Goal: Transaction & Acquisition: Purchase product/service

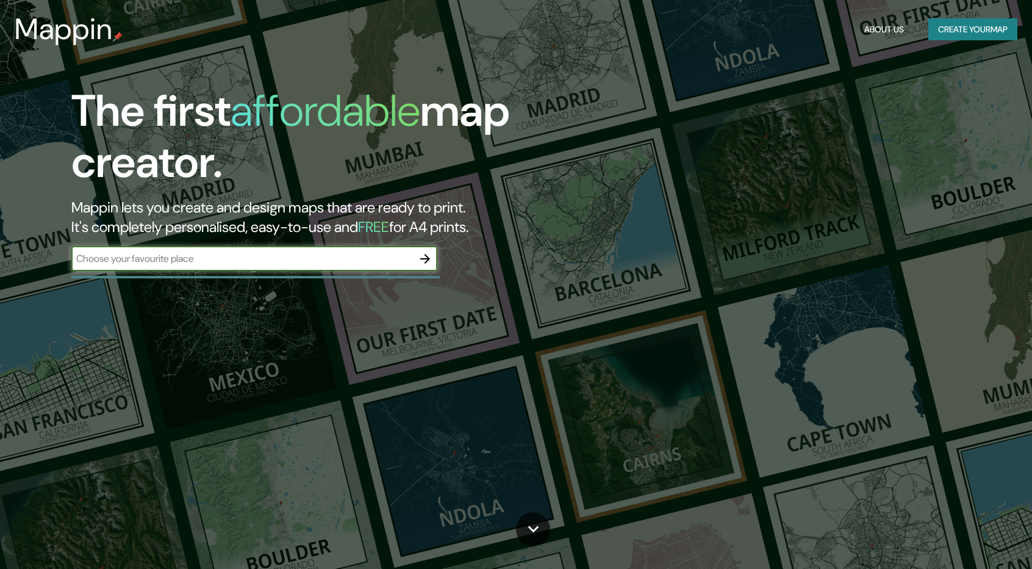
click at [184, 262] on input "text" at bounding box center [242, 258] width 342 height 14
click at [184, 257] on input "text" at bounding box center [242, 258] width 342 height 14
click at [309, 254] on input "text" at bounding box center [242, 258] width 342 height 14
paste input "Región sur de [GEOGRAPHIC_DATA]"
type input "Región sur de [GEOGRAPHIC_DATA]"
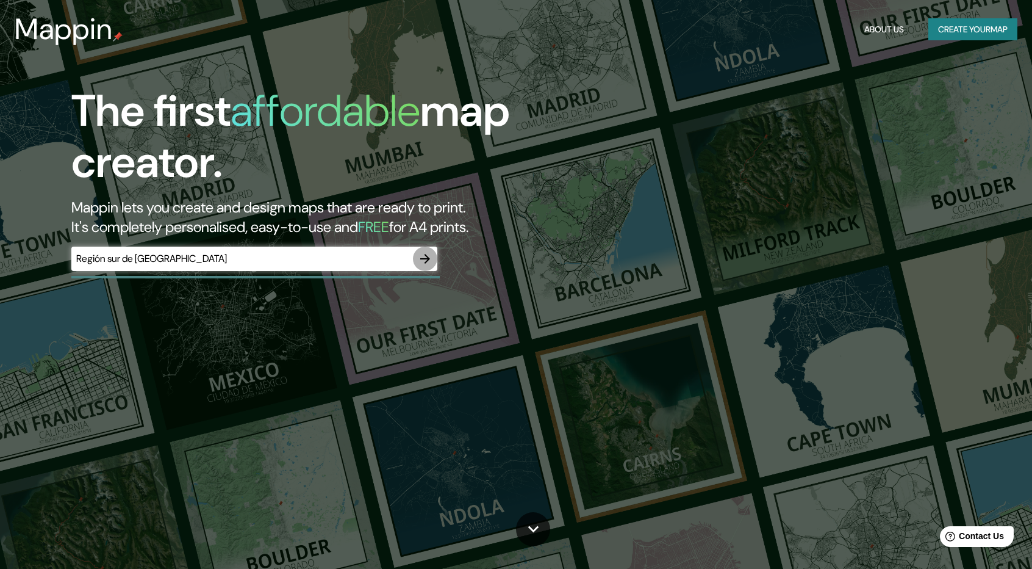
click at [426, 257] on icon "button" at bounding box center [425, 258] width 15 height 15
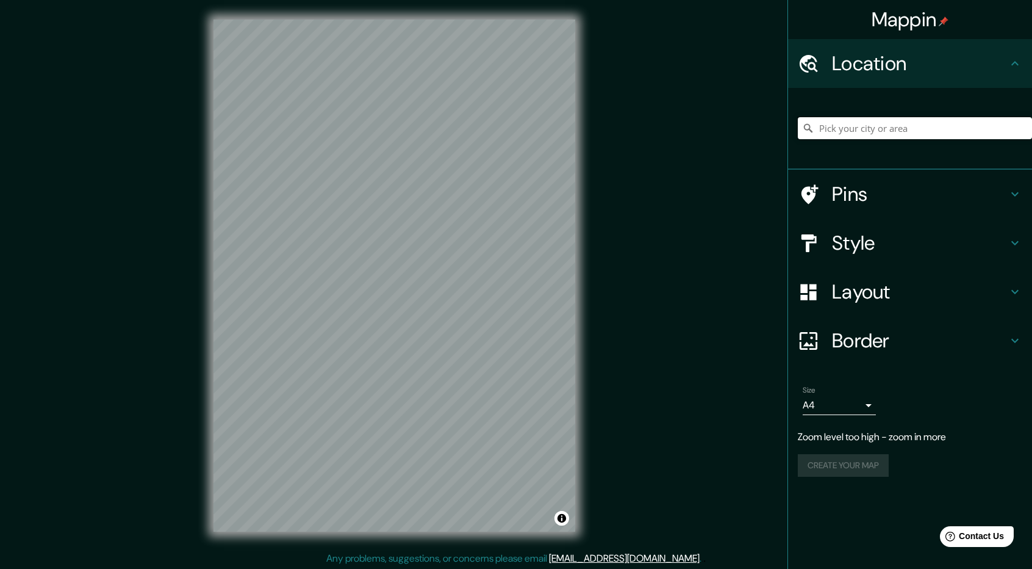
click at [892, 127] on input "Pick your city or area" at bounding box center [915, 128] width 234 height 22
paste input "Región sur de [GEOGRAPHIC_DATA]"
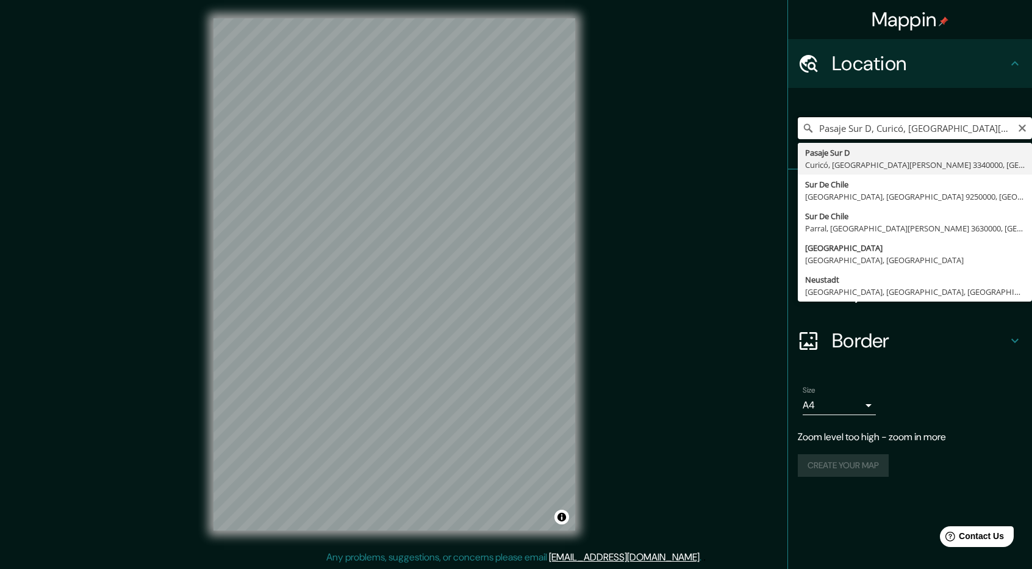
click at [949, 126] on input "Pasaje Sur D, Curicó, [GEOGRAPHIC_DATA][PERSON_NAME] 3340000, [GEOGRAPHIC_DATA]" at bounding box center [915, 128] width 234 height 22
type input "[GEOGRAPHIC_DATA], [GEOGRAPHIC_DATA], [GEOGRAPHIC_DATA] 9250000, [GEOGRAPHIC_DA…"
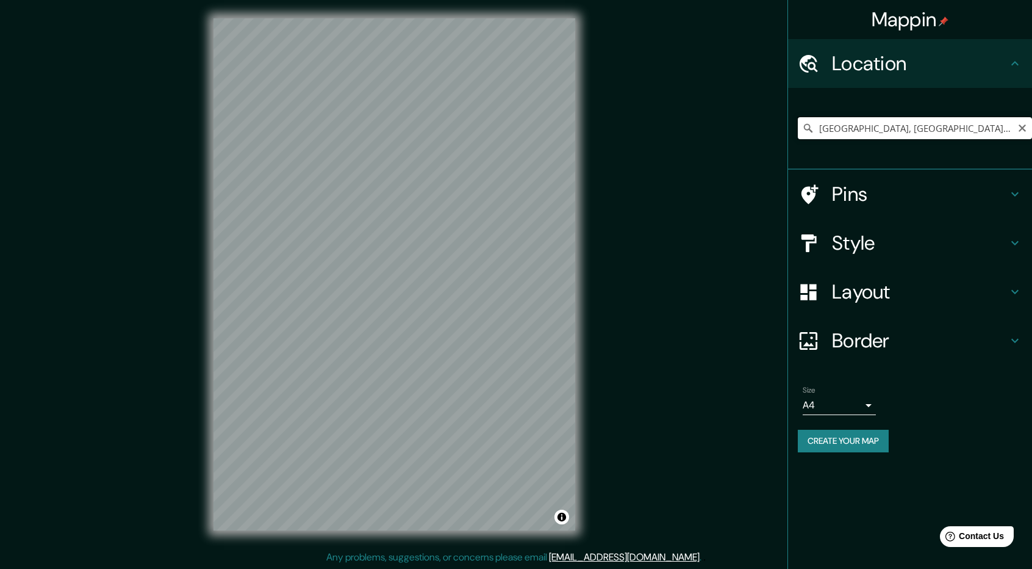
click at [930, 131] on input "[GEOGRAPHIC_DATA], [GEOGRAPHIC_DATA], [GEOGRAPHIC_DATA] 9250000, [GEOGRAPHIC_DA…" at bounding box center [915, 128] width 234 height 22
click at [1020, 129] on icon "Clear" at bounding box center [1022, 127] width 7 height 7
paste input "Región sur de [GEOGRAPHIC_DATA]"
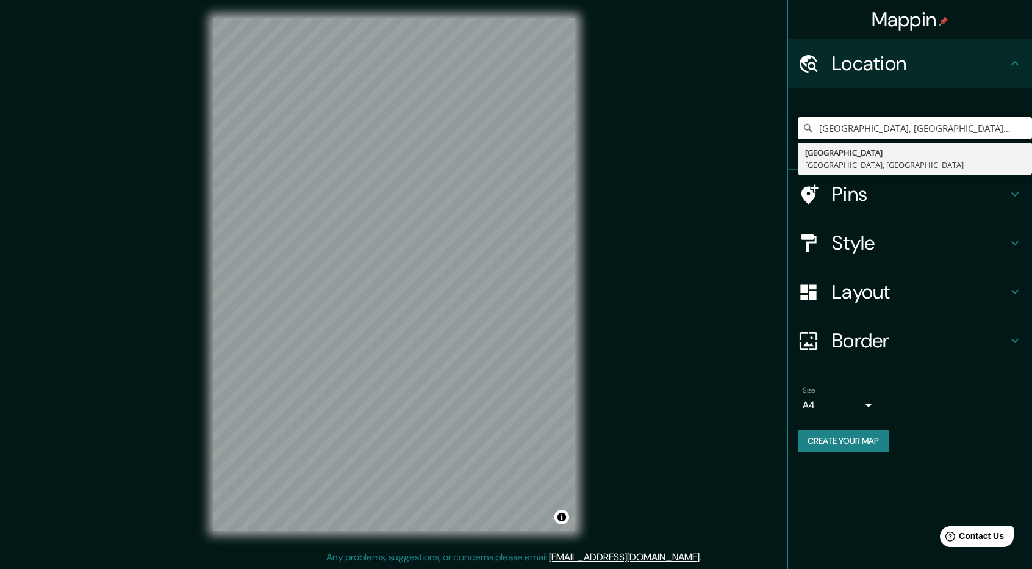
type input "[GEOGRAPHIC_DATA], [GEOGRAPHIC_DATA], [GEOGRAPHIC_DATA]"
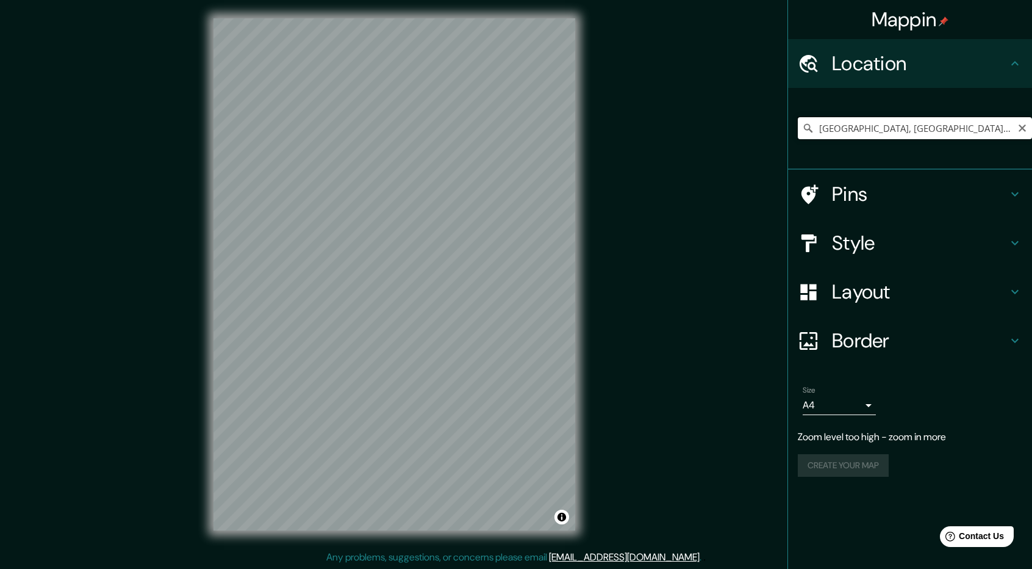
click at [915, 129] on input "[GEOGRAPHIC_DATA], [GEOGRAPHIC_DATA], [GEOGRAPHIC_DATA]" at bounding box center [915, 128] width 234 height 22
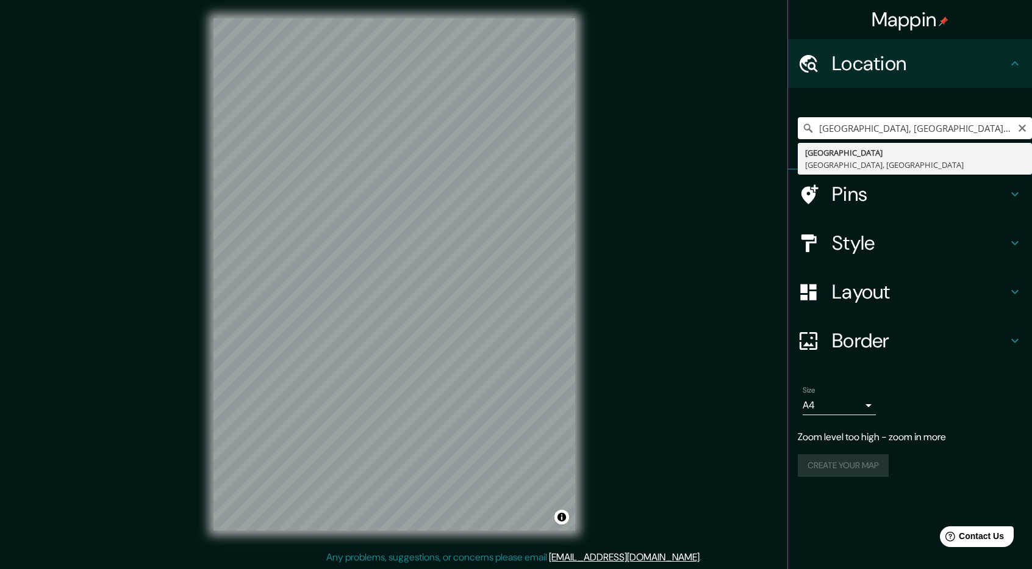
click at [1018, 120] on input "[GEOGRAPHIC_DATA], [GEOGRAPHIC_DATA], [GEOGRAPHIC_DATA]" at bounding box center [915, 128] width 234 height 22
click at [1025, 128] on icon "Clear" at bounding box center [1023, 128] width 10 height 10
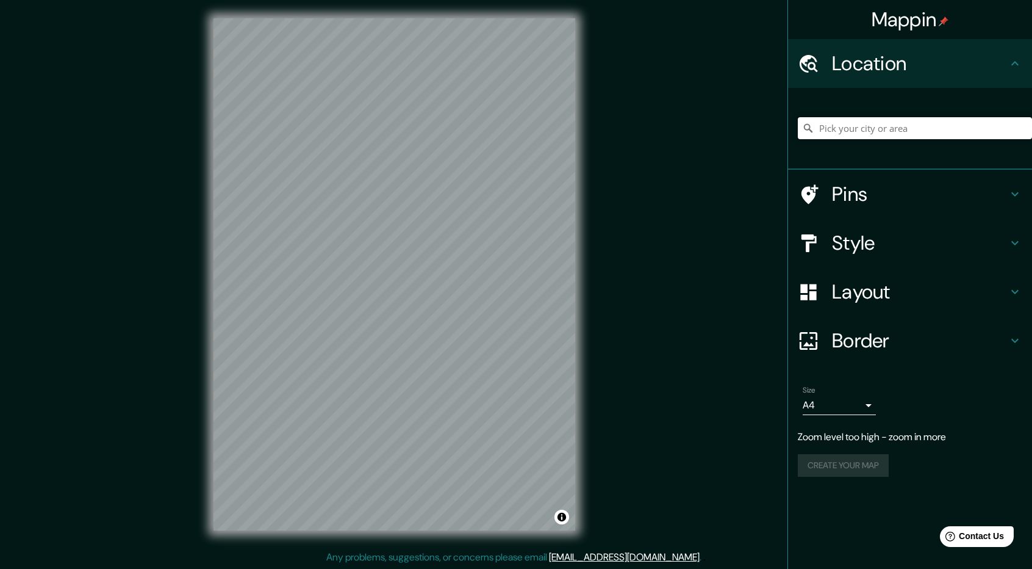
paste input "Región sur de [GEOGRAPHIC_DATA]"
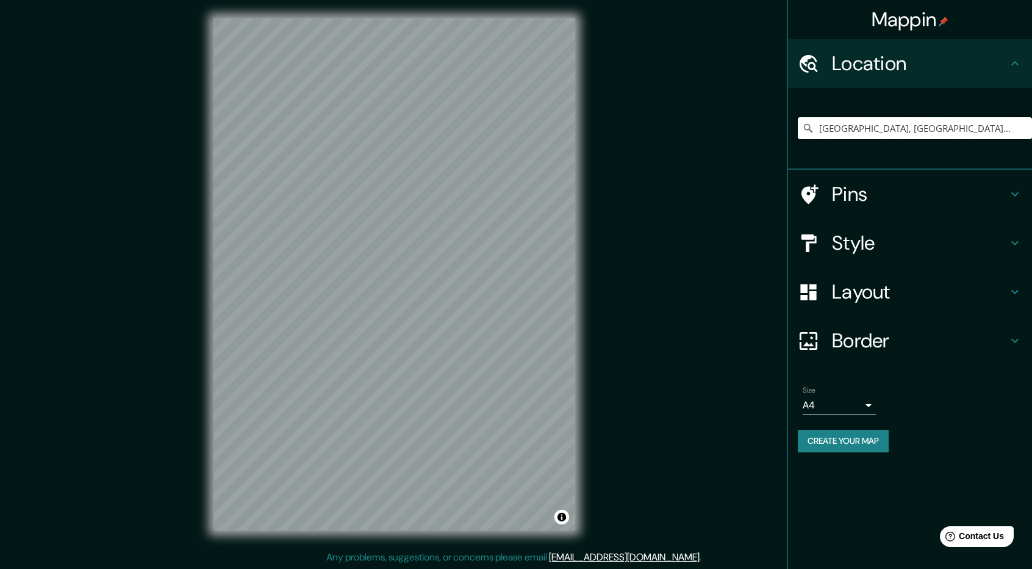
type input "[GEOGRAPHIC_DATA], [GEOGRAPHIC_DATA], [GEOGRAPHIC_DATA]"
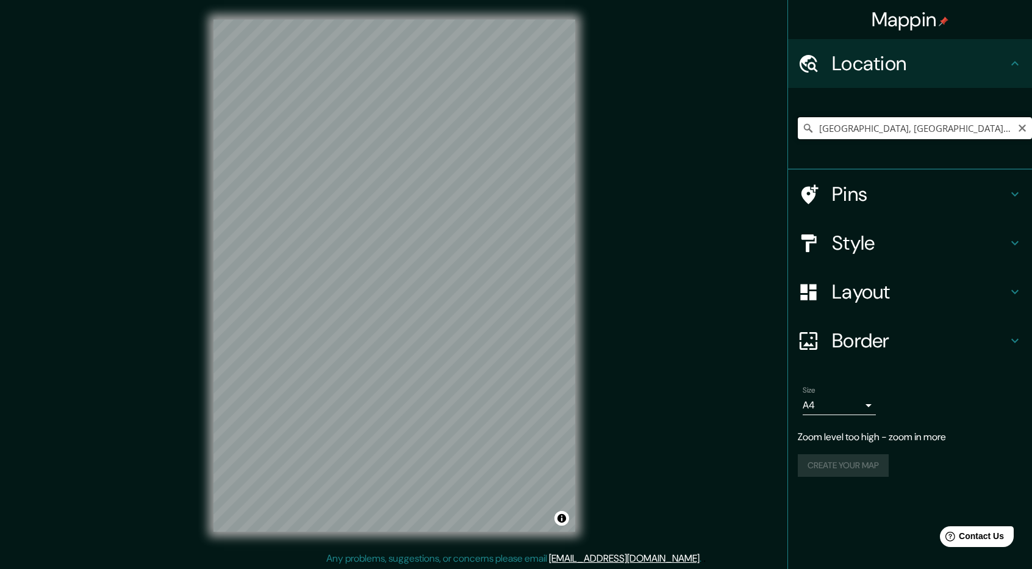
click at [950, 127] on input "[GEOGRAPHIC_DATA], [GEOGRAPHIC_DATA], [GEOGRAPHIC_DATA]" at bounding box center [915, 128] width 234 height 22
click at [1025, 123] on icon "Clear" at bounding box center [1023, 128] width 10 height 10
paste input "Región sur de [GEOGRAPHIC_DATA]"
type input "Pasaje Sur D, Curicó, [GEOGRAPHIC_DATA][PERSON_NAME] 3340000, [GEOGRAPHIC_DATA]"
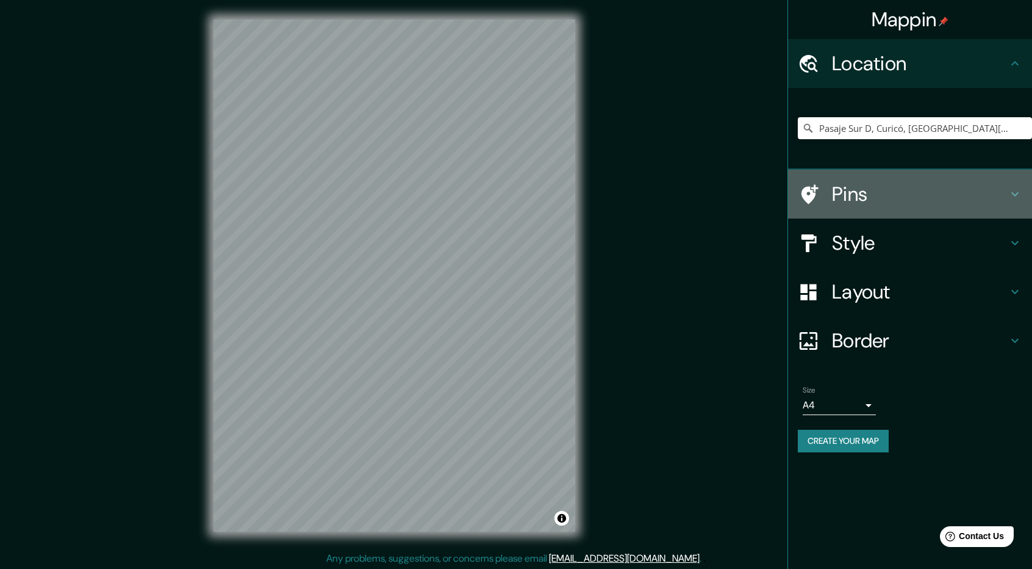
click at [1014, 193] on icon at bounding box center [1015, 194] width 15 height 15
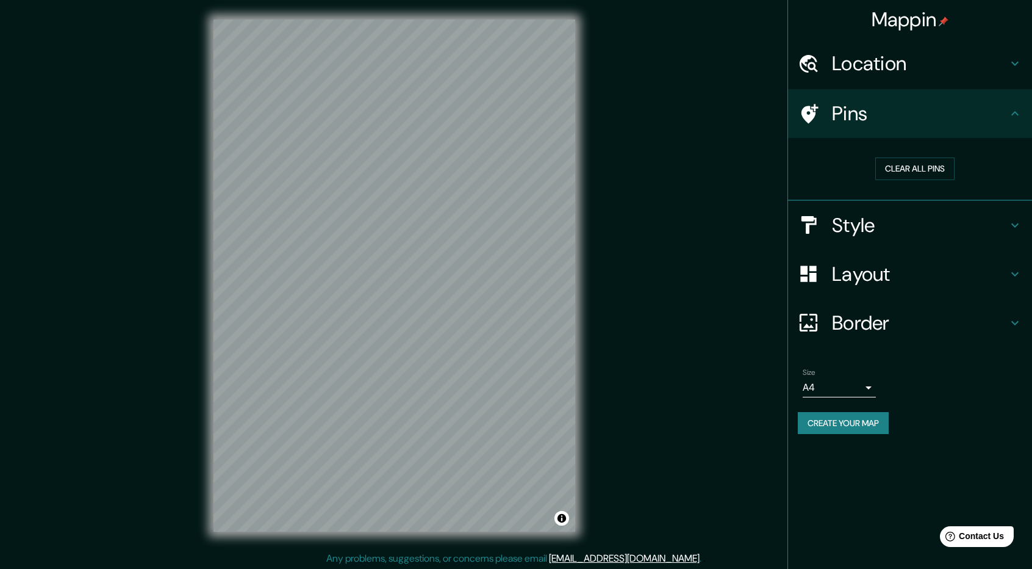
click at [1014, 110] on icon at bounding box center [1015, 113] width 15 height 15
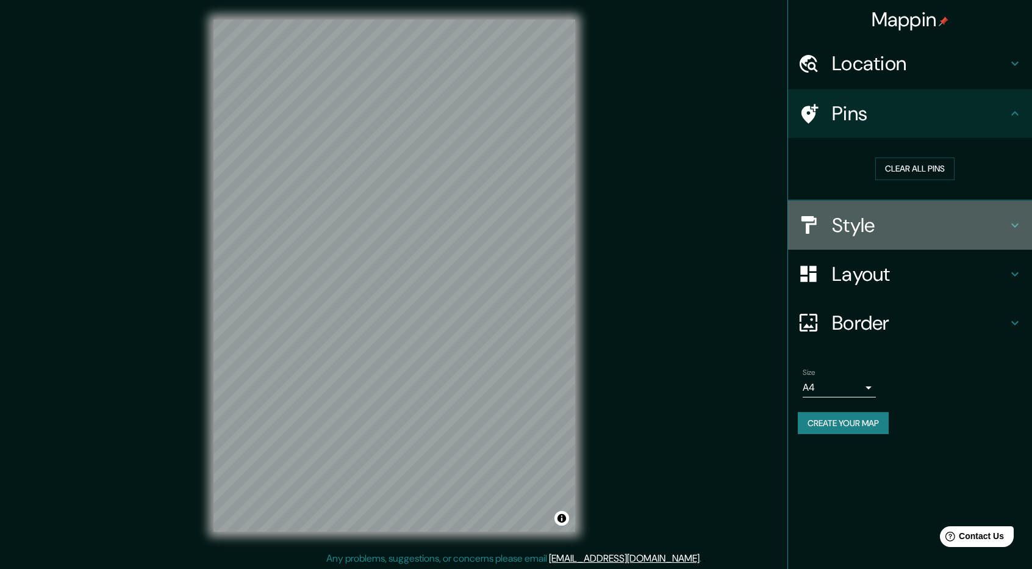
click at [1011, 229] on icon at bounding box center [1015, 225] width 15 height 15
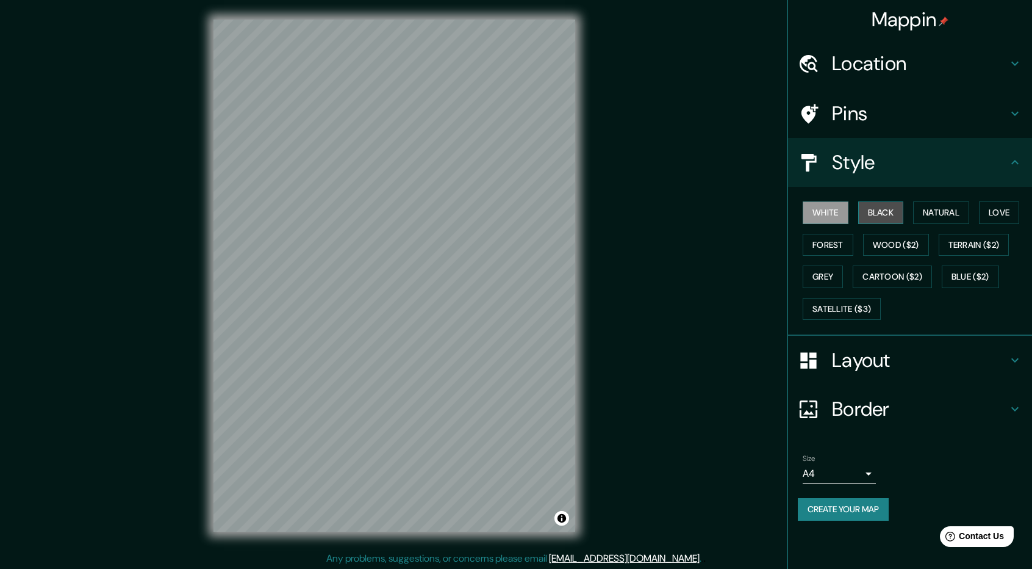
click at [889, 212] on button "Black" at bounding box center [881, 212] width 46 height 23
click at [931, 209] on button "Natural" at bounding box center [941, 212] width 56 height 23
click at [983, 208] on button "Love" at bounding box center [999, 212] width 40 height 23
click at [817, 250] on button "Forest" at bounding box center [828, 245] width 51 height 23
click at [899, 240] on button "Wood ($2)" at bounding box center [896, 245] width 66 height 23
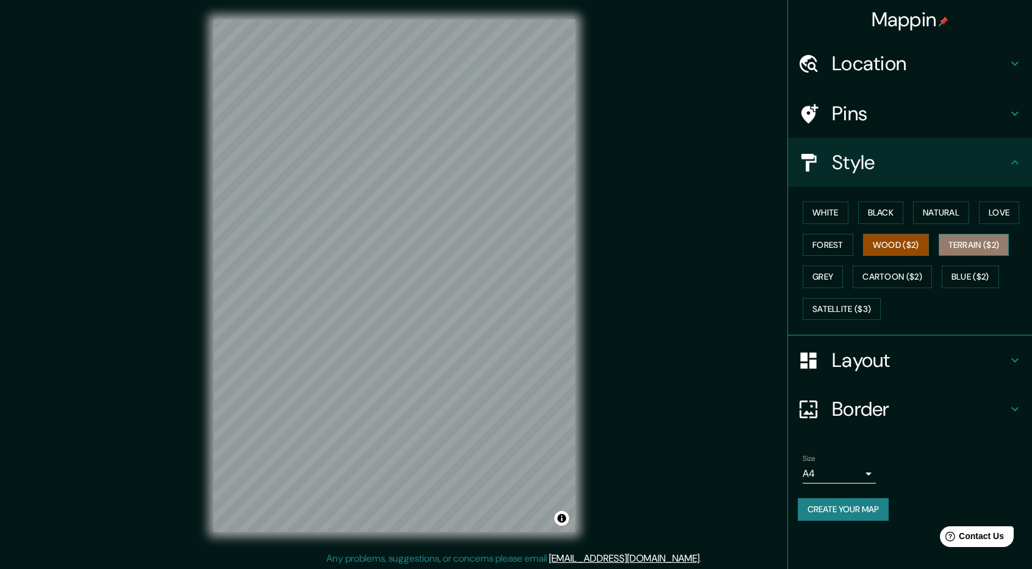
click at [988, 242] on button "Terrain ($2)" at bounding box center [974, 245] width 71 height 23
click at [827, 274] on button "Grey" at bounding box center [823, 276] width 40 height 23
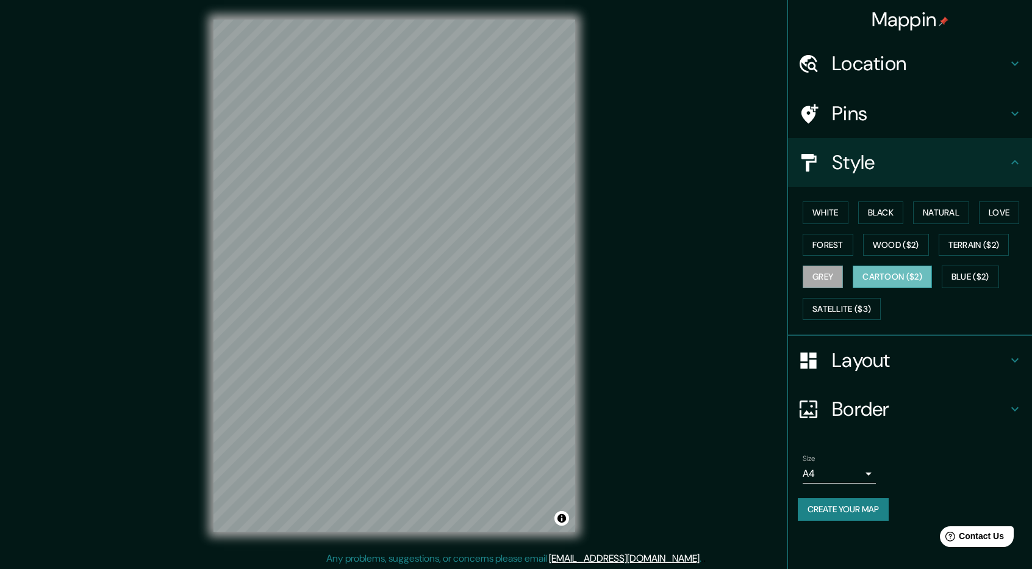
click at [898, 274] on button "Cartoon ($2)" at bounding box center [892, 276] width 79 height 23
click at [948, 273] on button "Blue ($2)" at bounding box center [970, 276] width 57 height 23
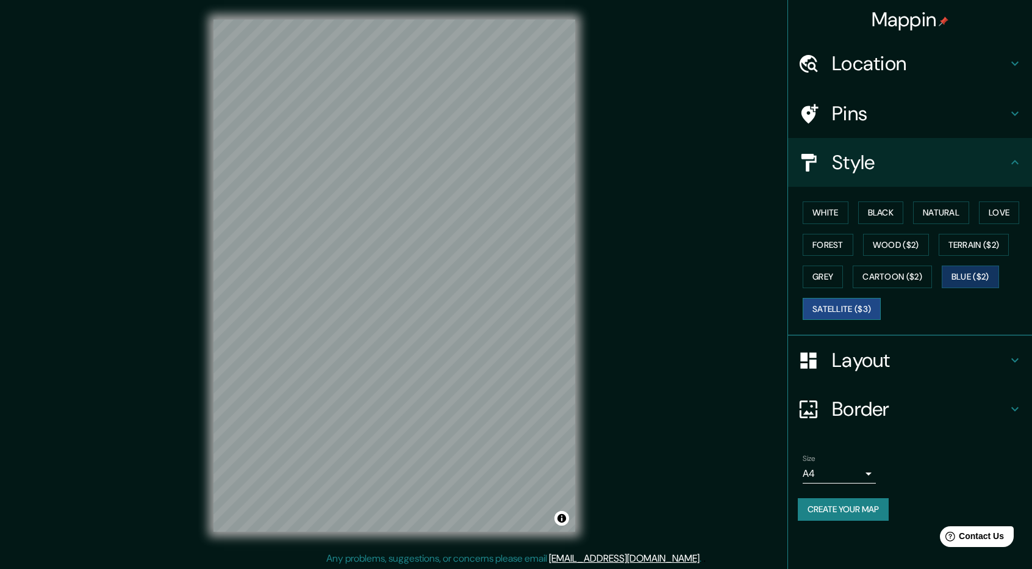
click at [852, 307] on button "Satellite ($3)" at bounding box center [842, 309] width 78 height 23
click at [949, 211] on button "Natural" at bounding box center [941, 212] width 56 height 23
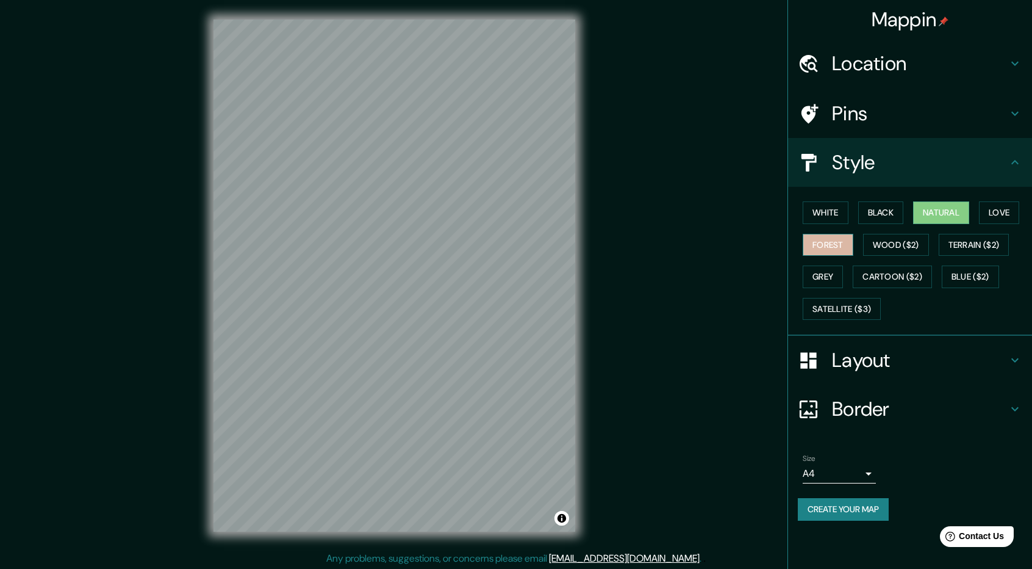
click at [835, 240] on button "Forest" at bounding box center [828, 245] width 51 height 23
click at [875, 208] on button "Black" at bounding box center [881, 212] width 46 height 23
click at [934, 206] on button "Natural" at bounding box center [941, 212] width 56 height 23
click at [999, 208] on button "Love" at bounding box center [999, 212] width 40 height 23
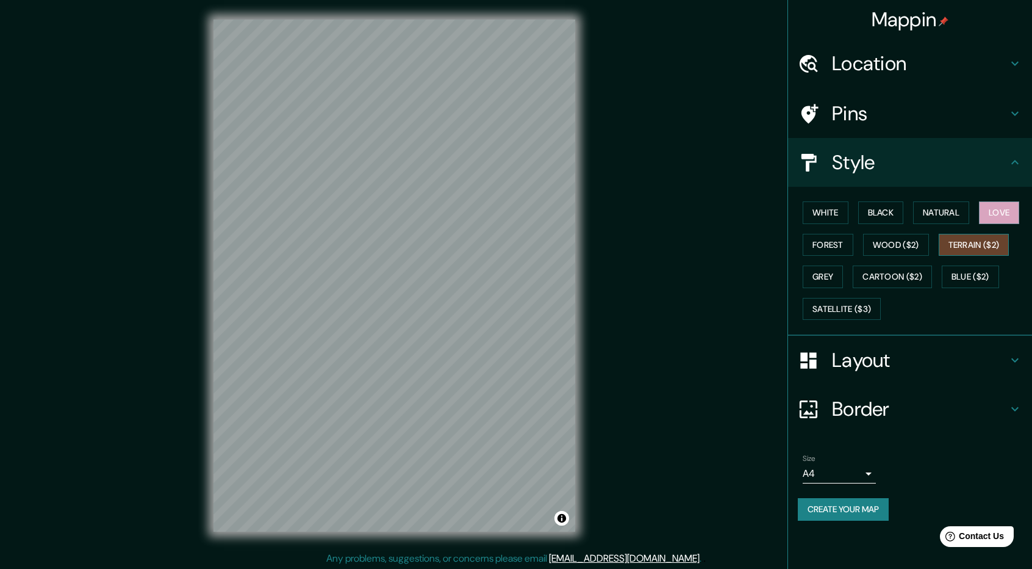
click at [987, 241] on button "Terrain ($2)" at bounding box center [974, 245] width 71 height 23
drag, startPoint x: 900, startPoint y: 274, endPoint x: 929, endPoint y: 271, distance: 28.8
click at [900, 274] on button "Cartoon ($2)" at bounding box center [892, 276] width 79 height 23
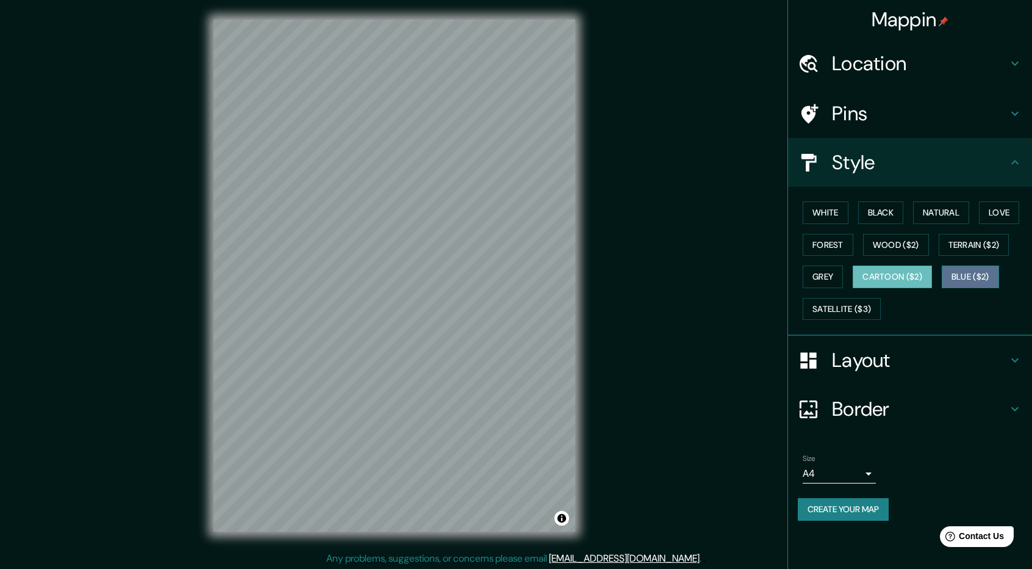
click at [981, 267] on button "Blue ($2)" at bounding box center [970, 276] width 57 height 23
click at [863, 309] on button "Satellite ($3)" at bounding box center [842, 309] width 78 height 23
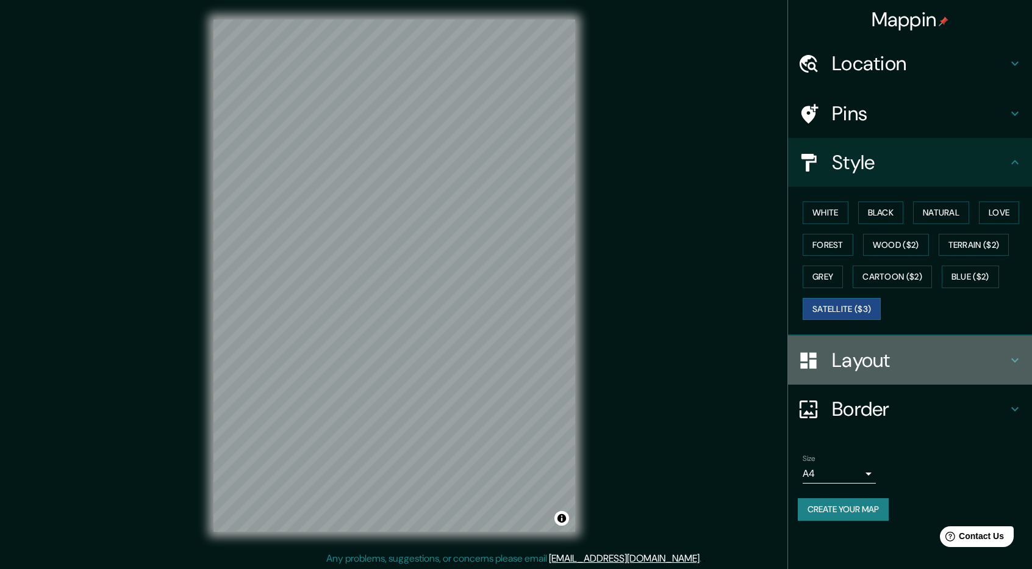
click at [1011, 361] on icon at bounding box center [1015, 360] width 15 height 15
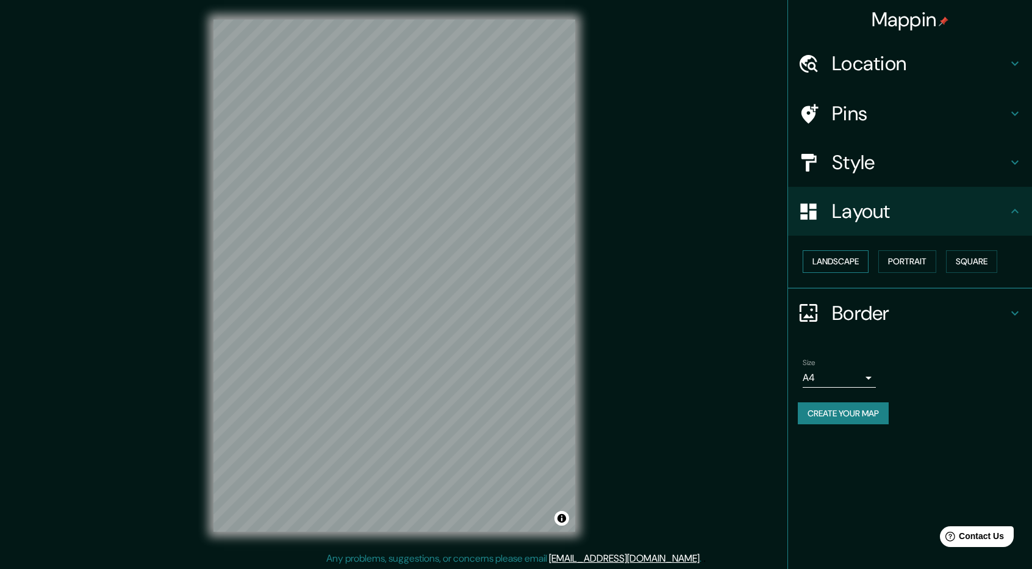
click at [853, 264] on button "Landscape" at bounding box center [836, 261] width 66 height 23
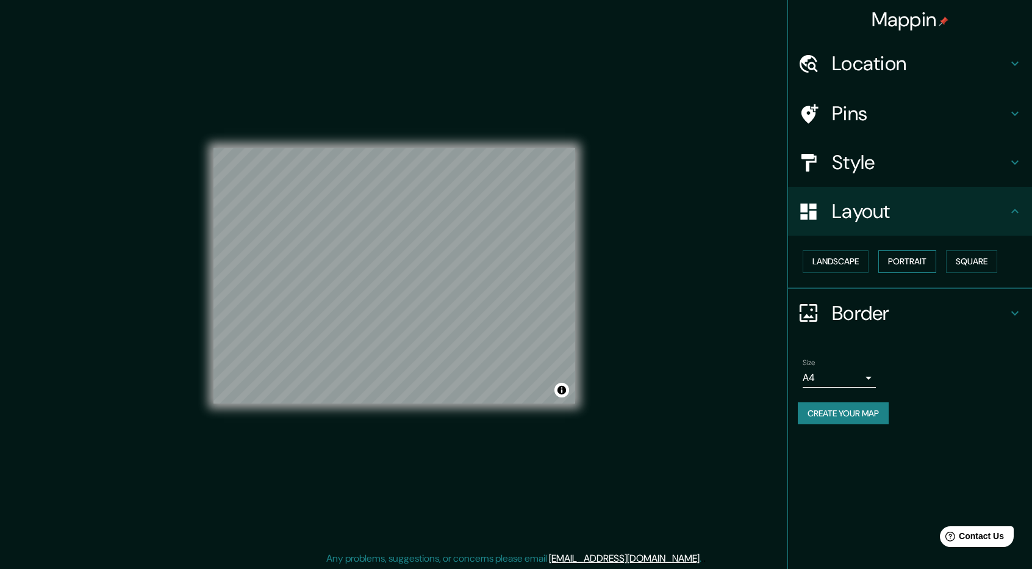
click at [904, 264] on button "Portrait" at bounding box center [907, 261] width 58 height 23
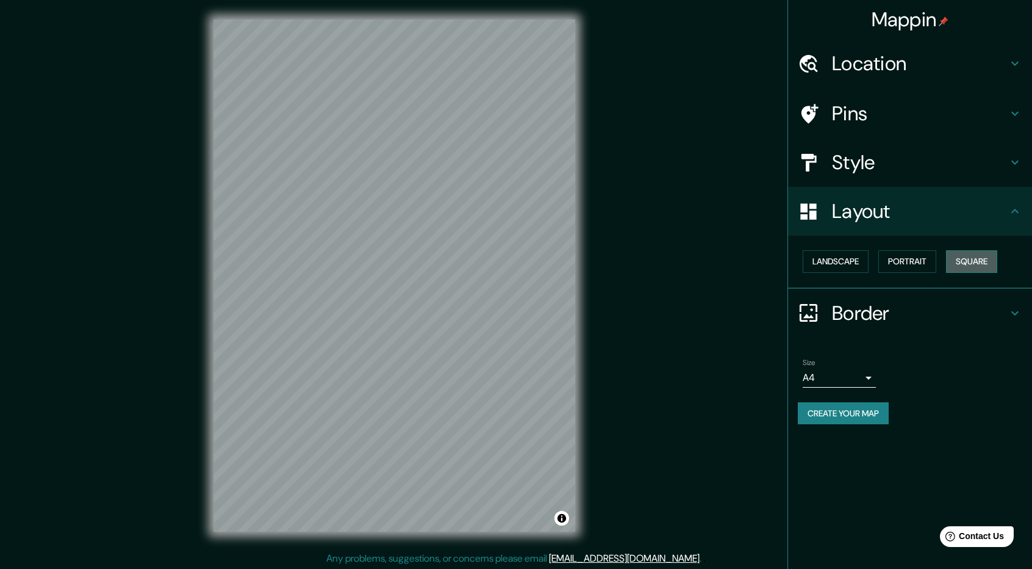
click at [976, 263] on button "Square" at bounding box center [971, 261] width 51 height 23
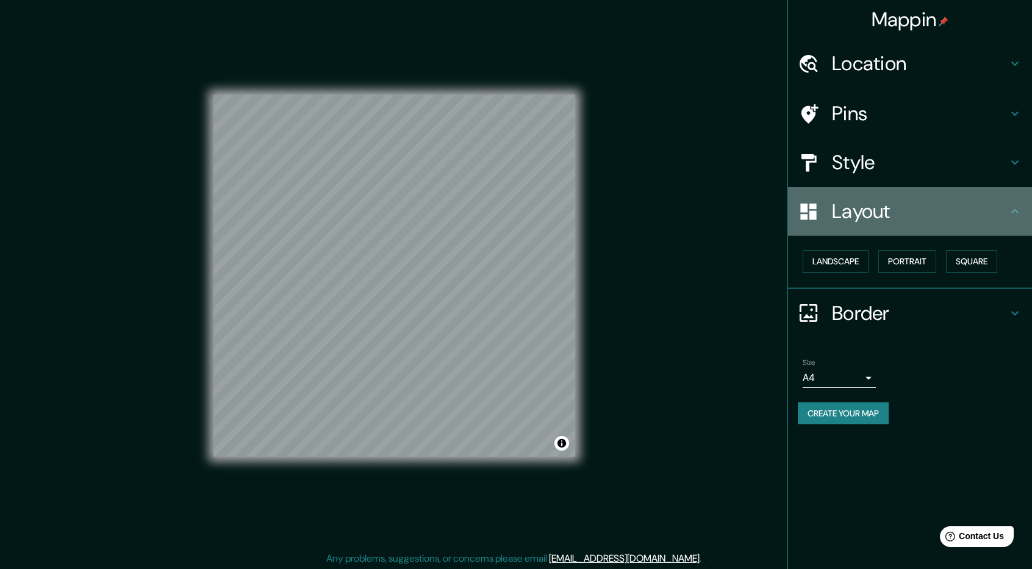
click at [1013, 212] on icon at bounding box center [1014, 211] width 7 height 4
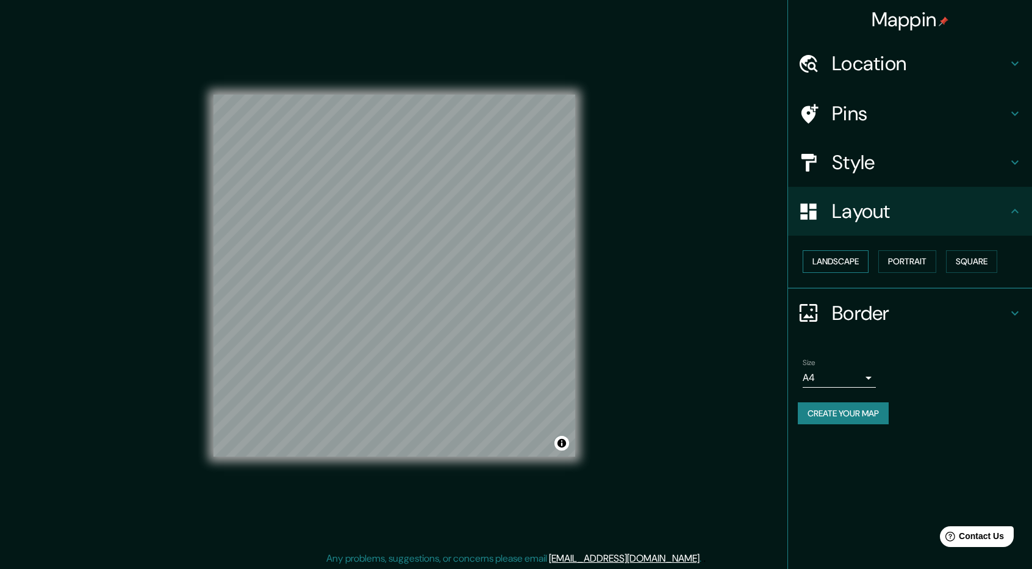
click at [838, 265] on button "Landscape" at bounding box center [836, 261] width 66 height 23
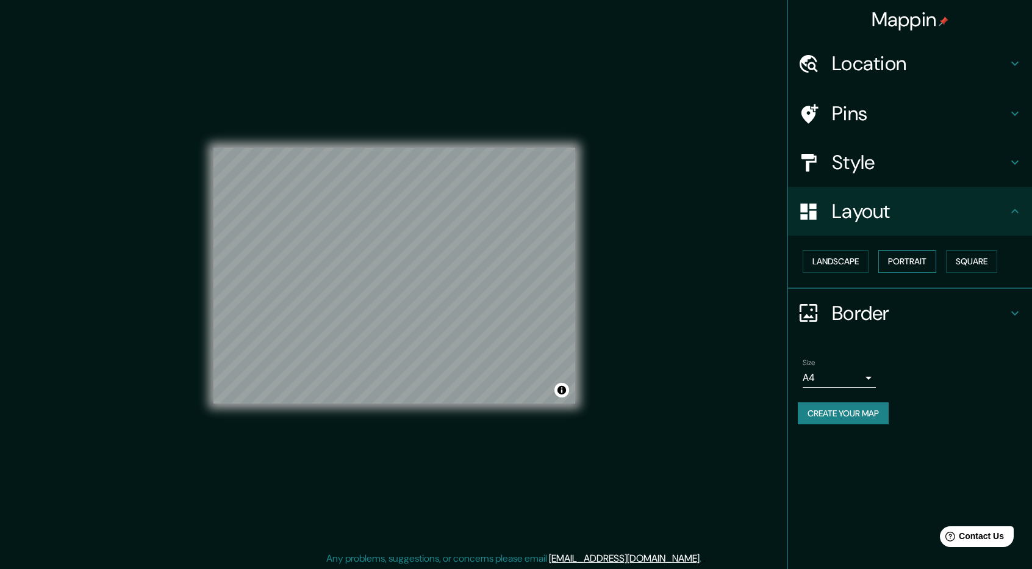
click at [928, 266] on button "Portrait" at bounding box center [907, 261] width 58 height 23
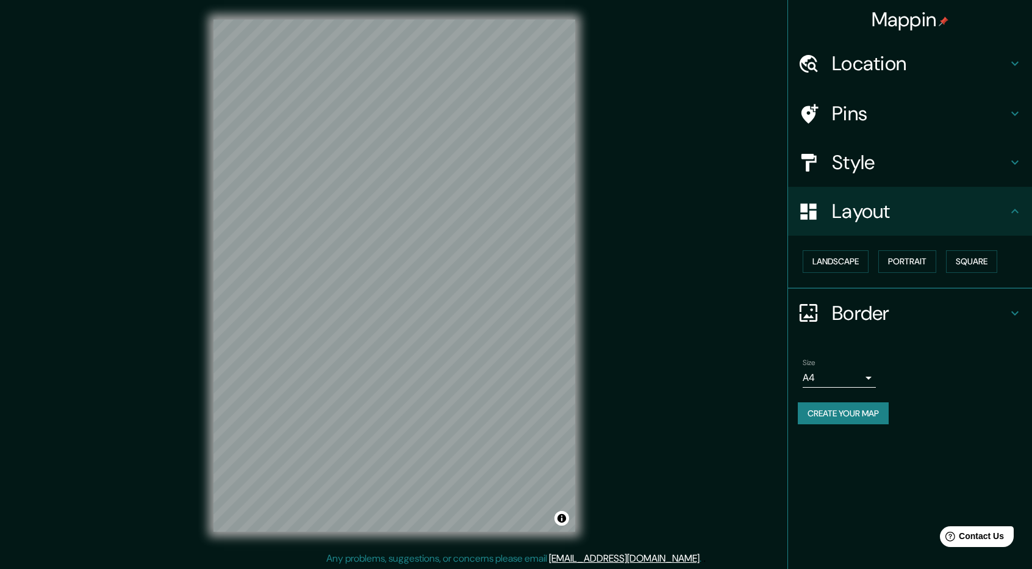
click at [1013, 306] on icon at bounding box center [1015, 313] width 15 height 15
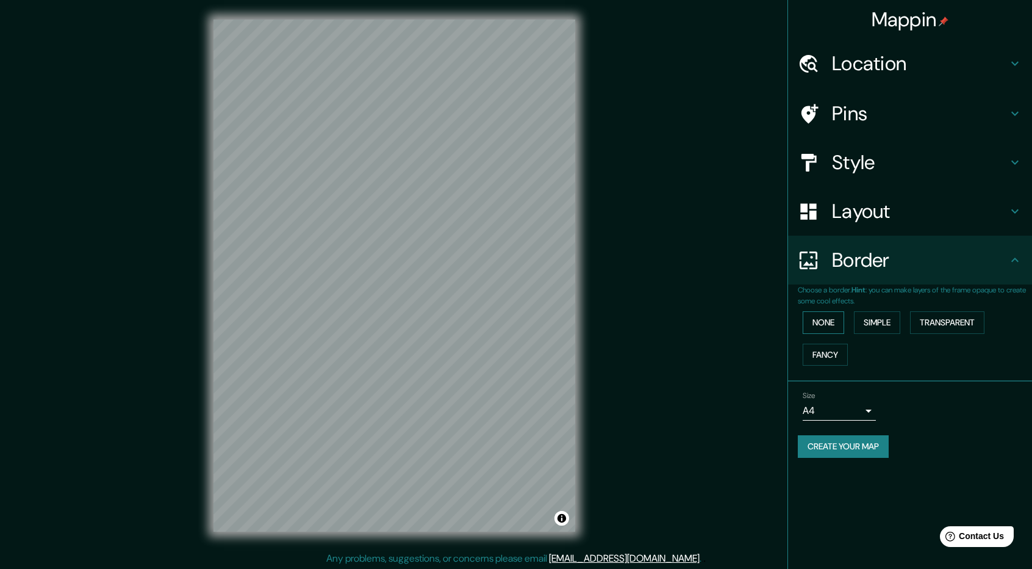
click at [827, 326] on button "None" at bounding box center [823, 322] width 41 height 23
click at [886, 324] on button "Simple" at bounding box center [877, 322] width 46 height 23
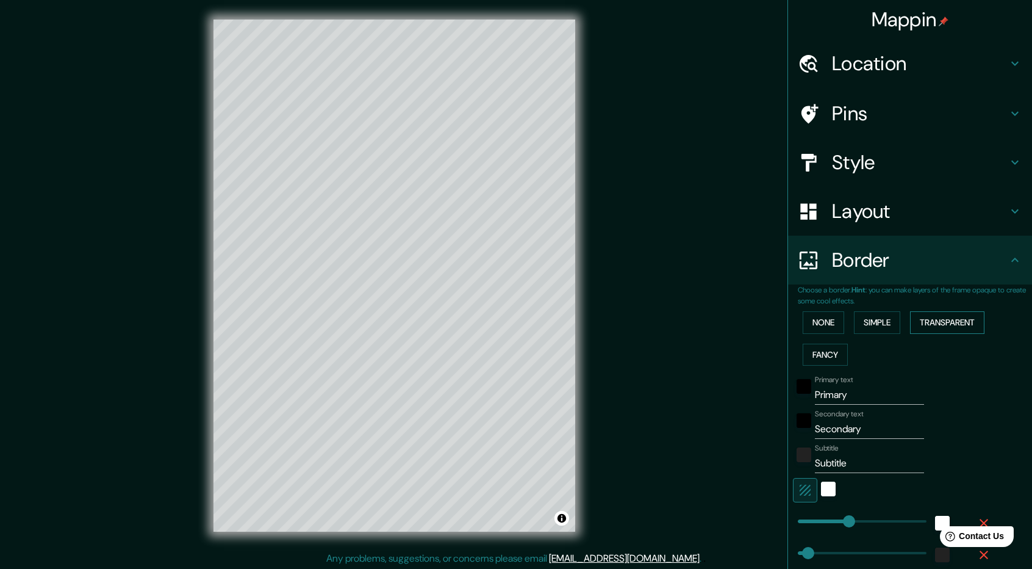
click at [953, 325] on button "Transparent" at bounding box center [947, 322] width 74 height 23
click at [825, 353] on button "Fancy" at bounding box center [825, 354] width 45 height 23
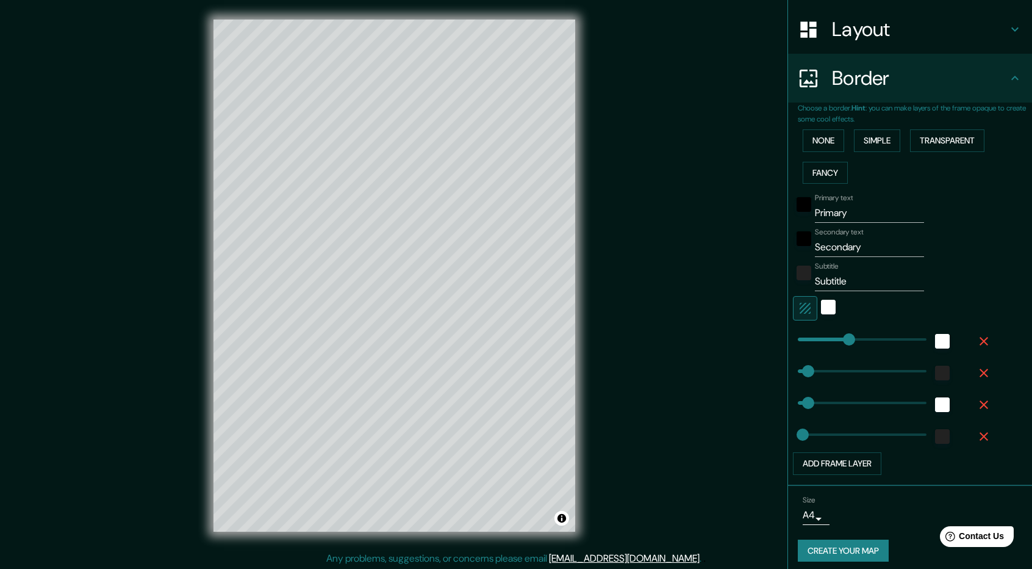
scroll to position [187, 0]
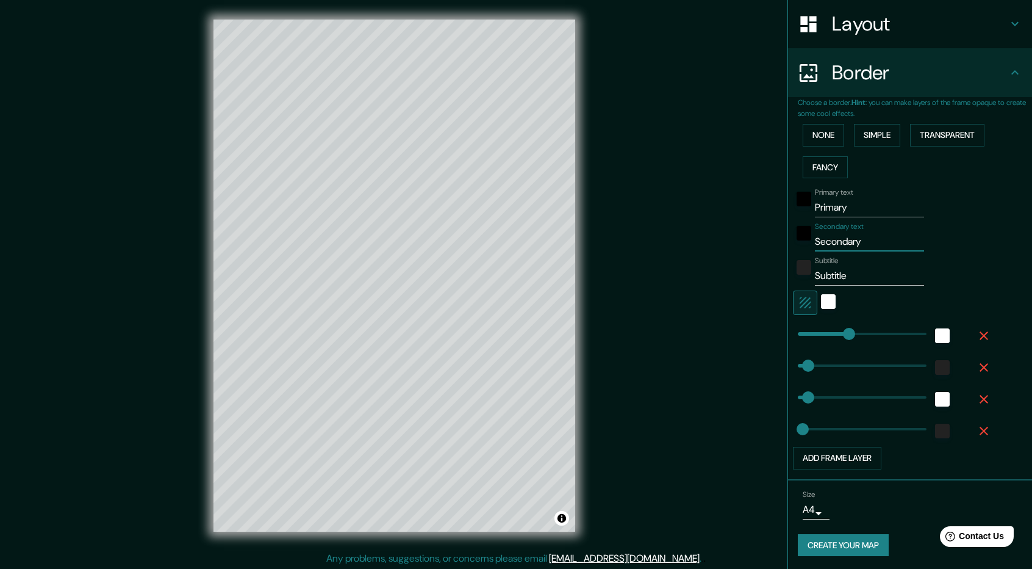
drag, startPoint x: 858, startPoint y: 236, endPoint x: 769, endPoint y: 248, distance: 89.8
click at [769, 248] on div "Mappin Location [GEOGRAPHIC_DATA], [GEOGRAPHIC_DATA], [GEOGRAPHIC_DATA][PERSON_…" at bounding box center [516, 285] width 1032 height 570
type input "M"
type input "237"
type input "47"
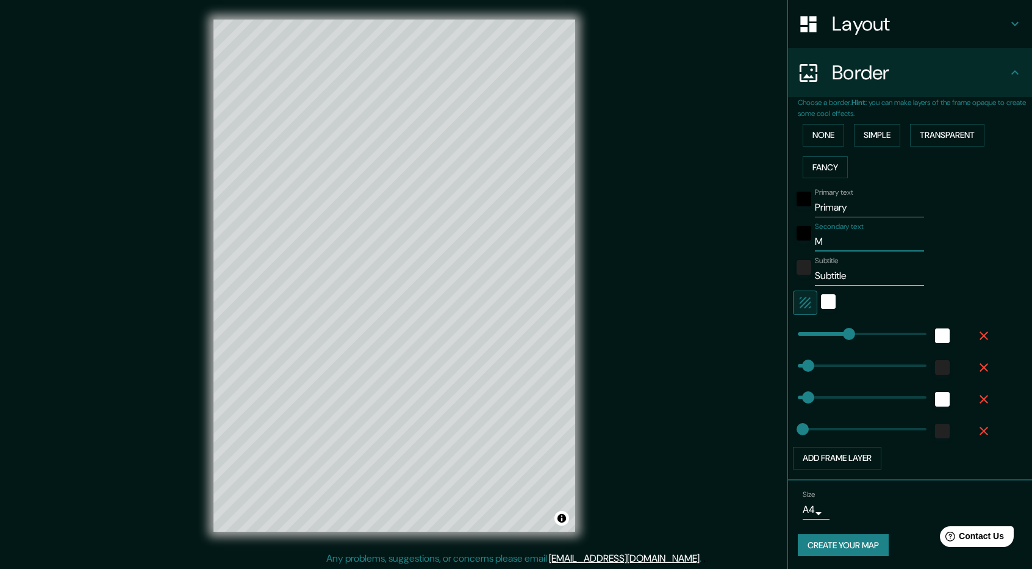
type input "47"
type input "24"
type input "MA"
type input "237"
type input "47"
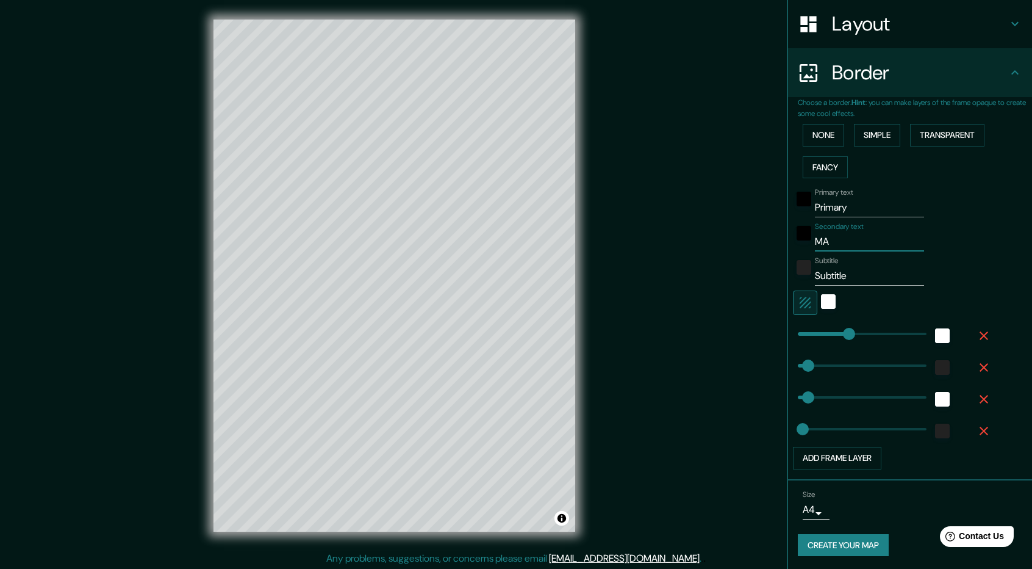
type input "47"
type input "24"
type input "MAP"
type input "237"
type input "47"
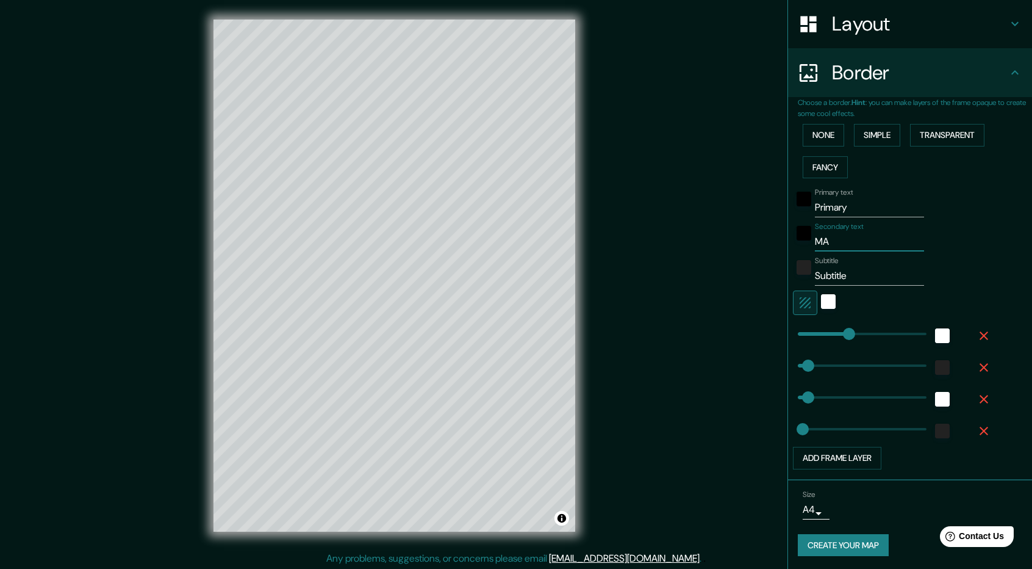
type input "47"
type input "24"
type input "MAPA"
type input "237"
type input "47"
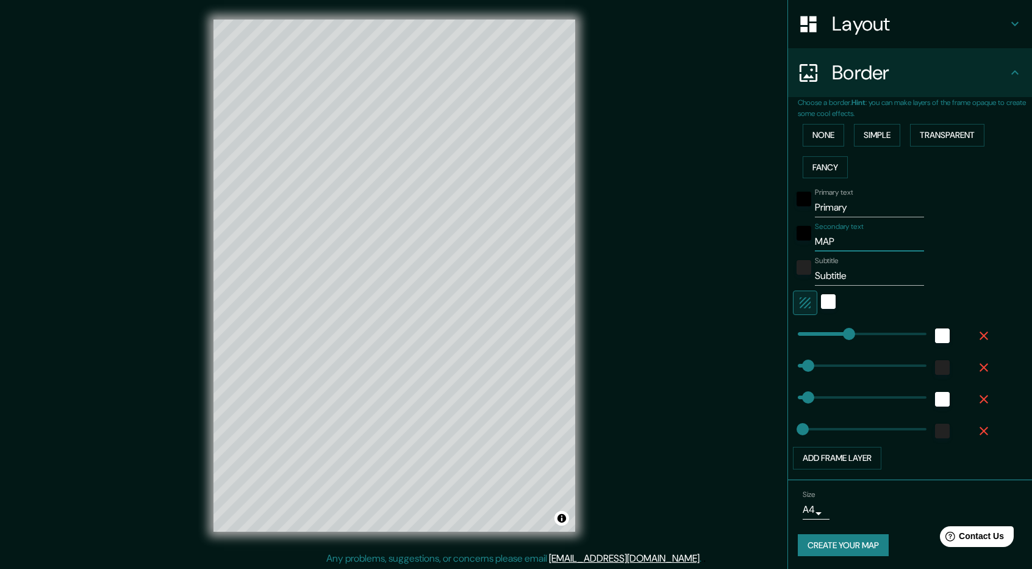
type input "47"
type input "24"
type input "MAPAC"
type input "237"
type input "47"
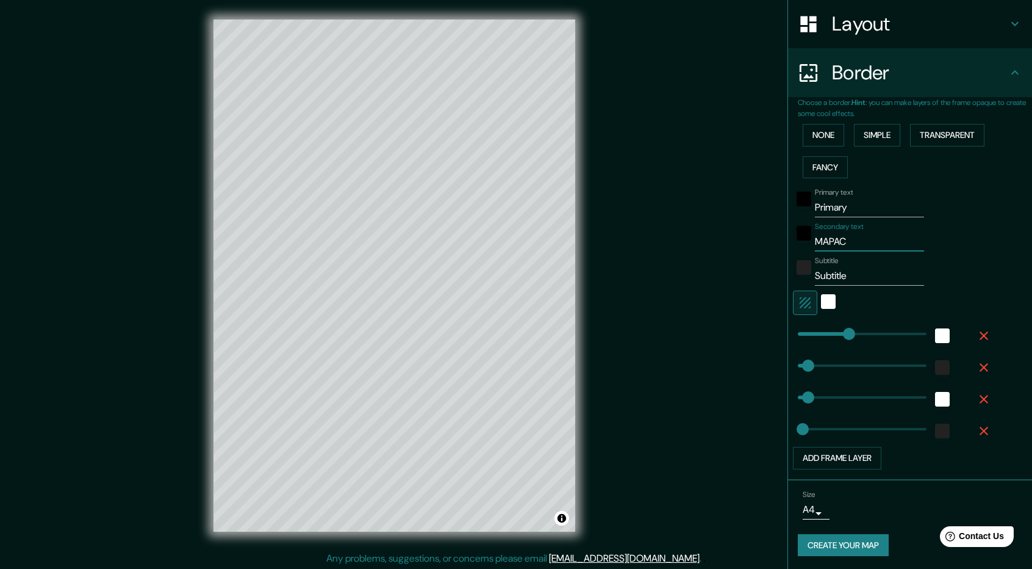
type input "47"
type input "24"
type input "MAPACHE"
type input "237"
type input "47"
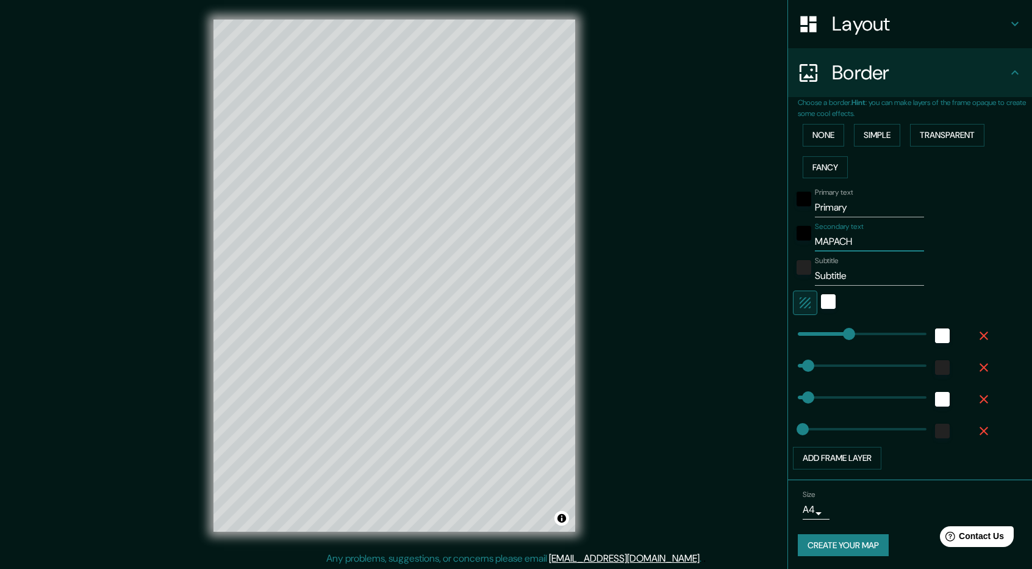
type input "47"
type input "24"
type input "MAPACHE"
drag, startPoint x: 842, startPoint y: 206, endPoint x: 784, endPoint y: 206, distance: 57.3
click at [793, 206] on div "Primary text Primary" at bounding box center [893, 202] width 200 height 29
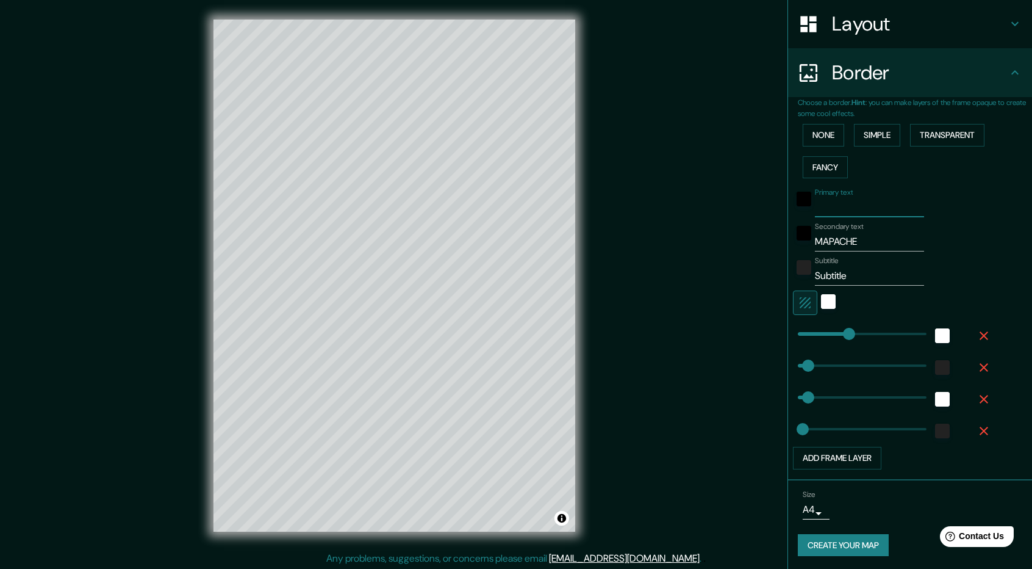
type input "237"
type input "47"
type input "24"
type input "RE"
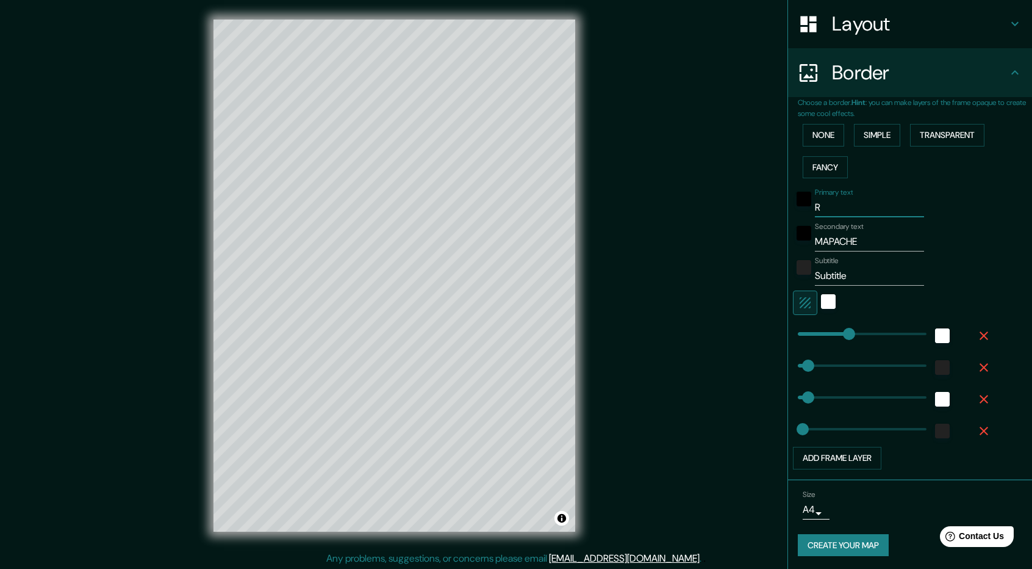
type input "237"
type input "47"
type input "24"
type input "REG"
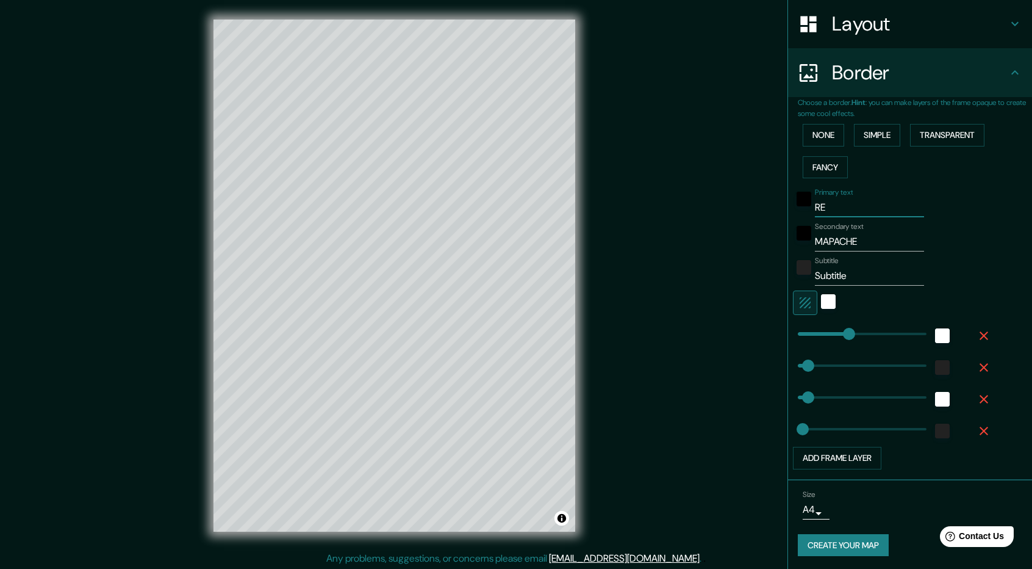
type input "237"
type input "47"
type input "24"
type input "REGI"
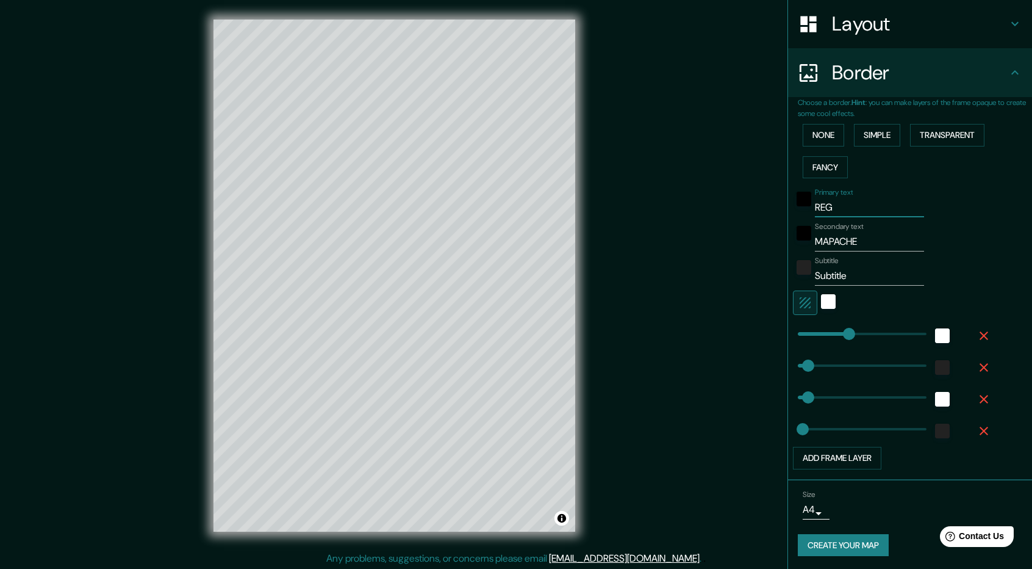
type input "237"
type input "47"
type input "24"
type input "REGIO"
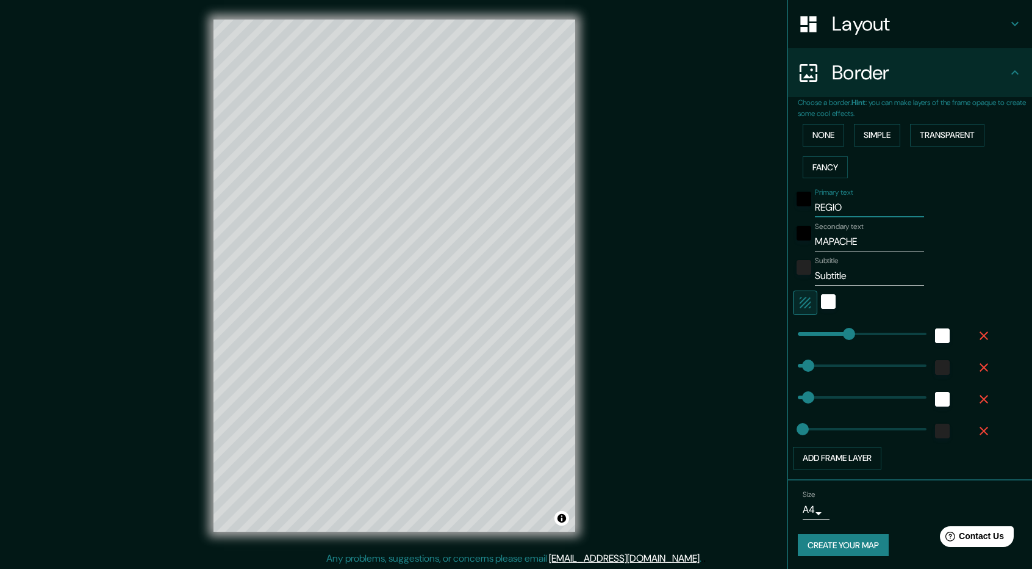
type input "237"
type input "47"
type input "24"
type input "REGION"
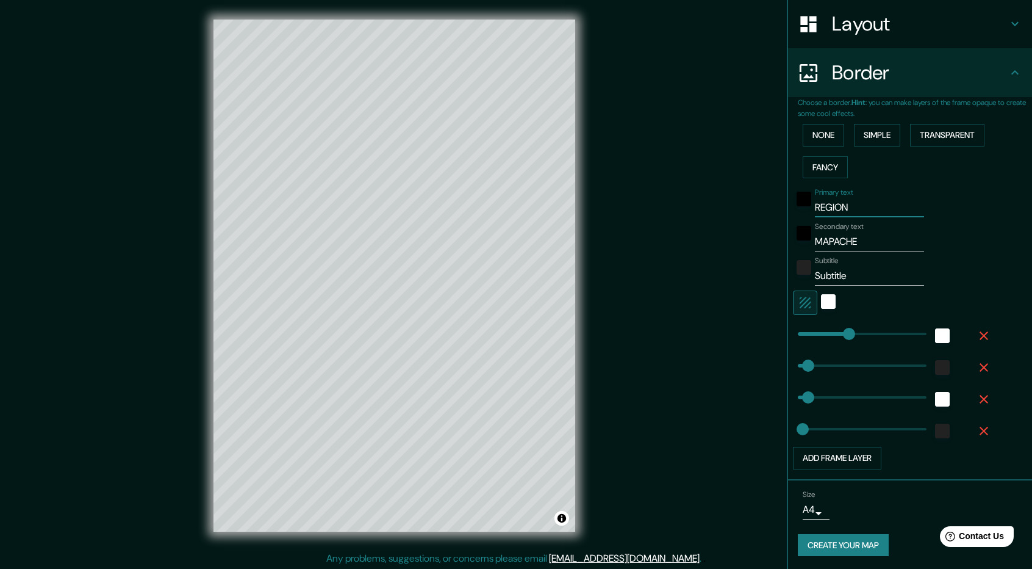
type input "237"
type input "47"
type input "24"
type input "REGION"
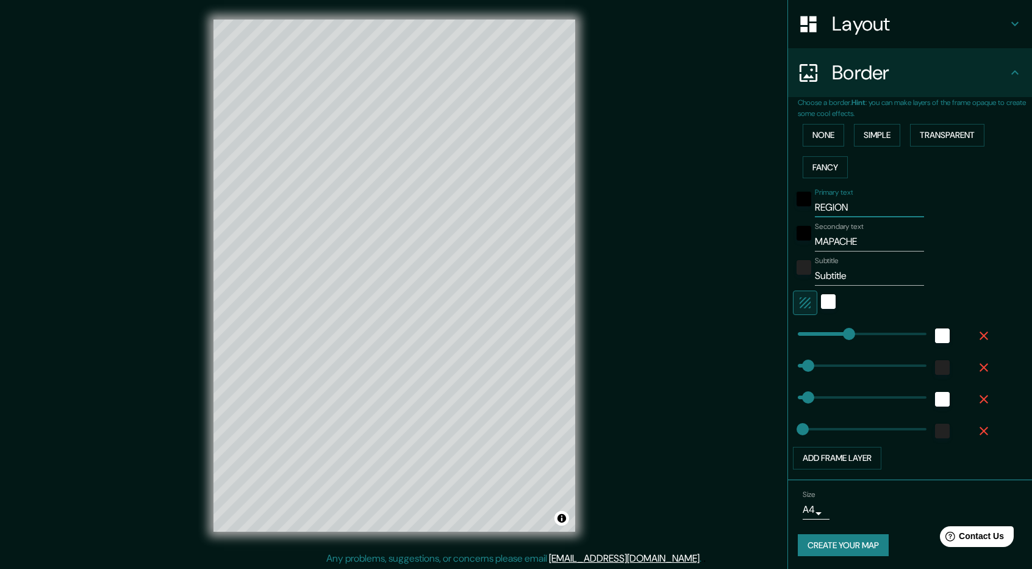
type input "237"
type input "47"
type input "24"
type input "REGION S"
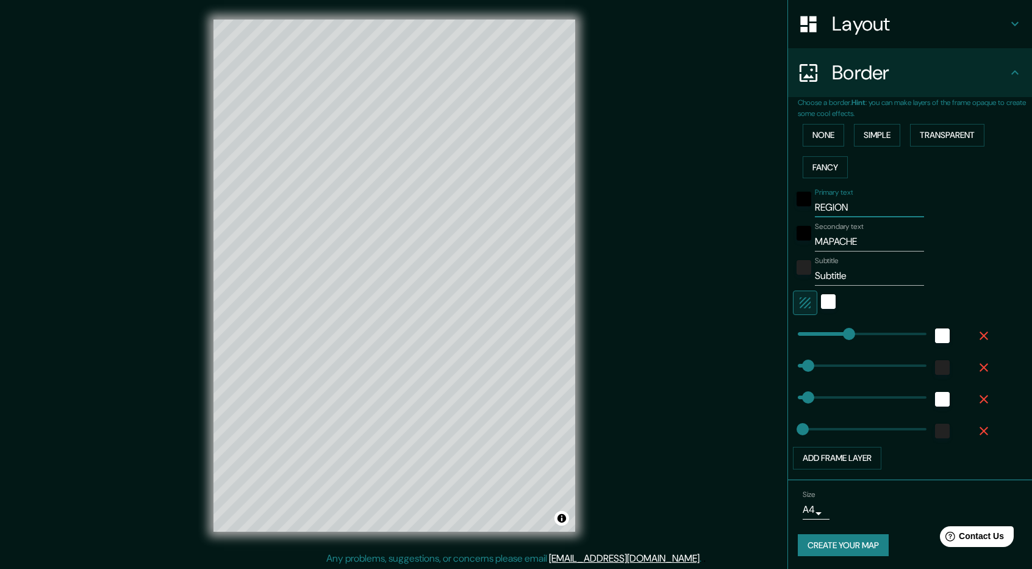
type input "237"
type input "47"
type input "24"
type input "REGION SU"
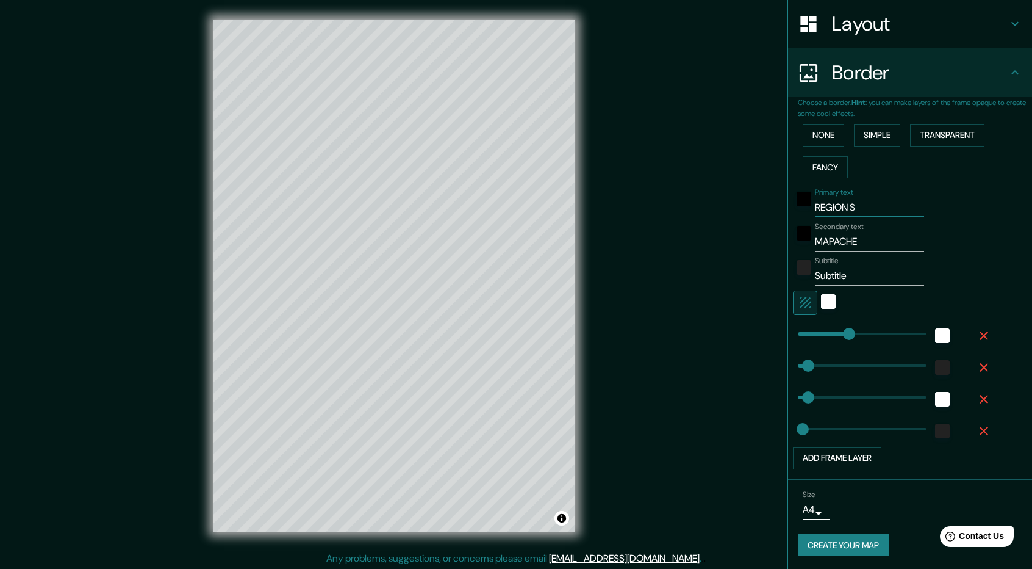
type input "237"
type input "47"
type input "24"
type input "REGION SUR"
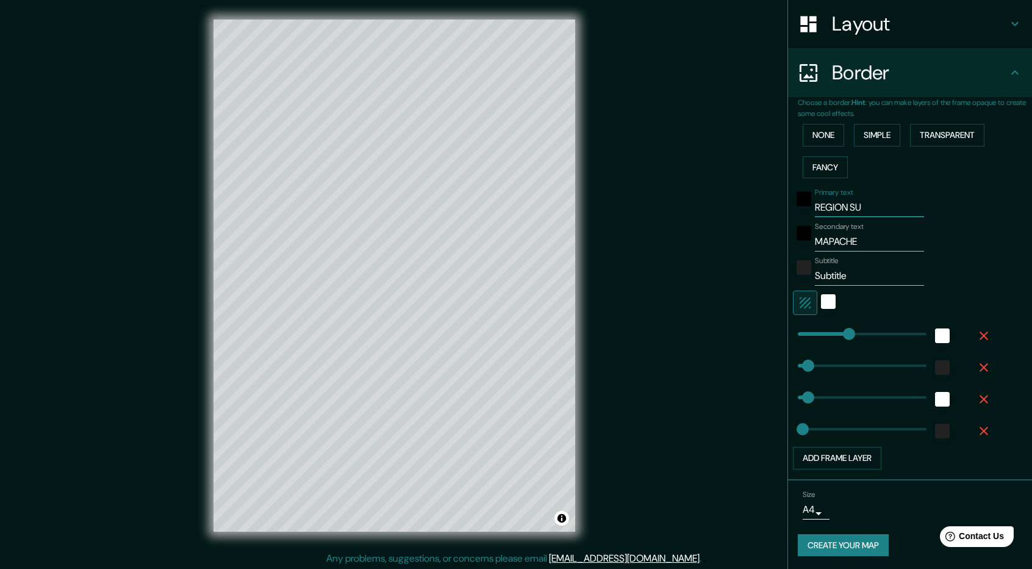
type input "237"
type input "47"
type input "24"
type input "REGION SUR"
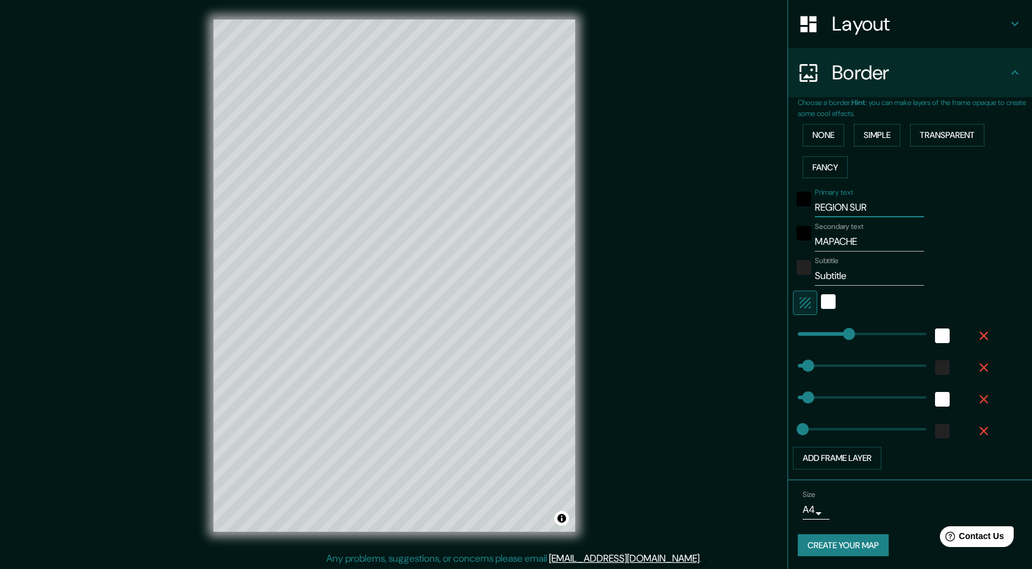
type input "237"
type input "47"
type input "24"
type input "REGION SUR D"
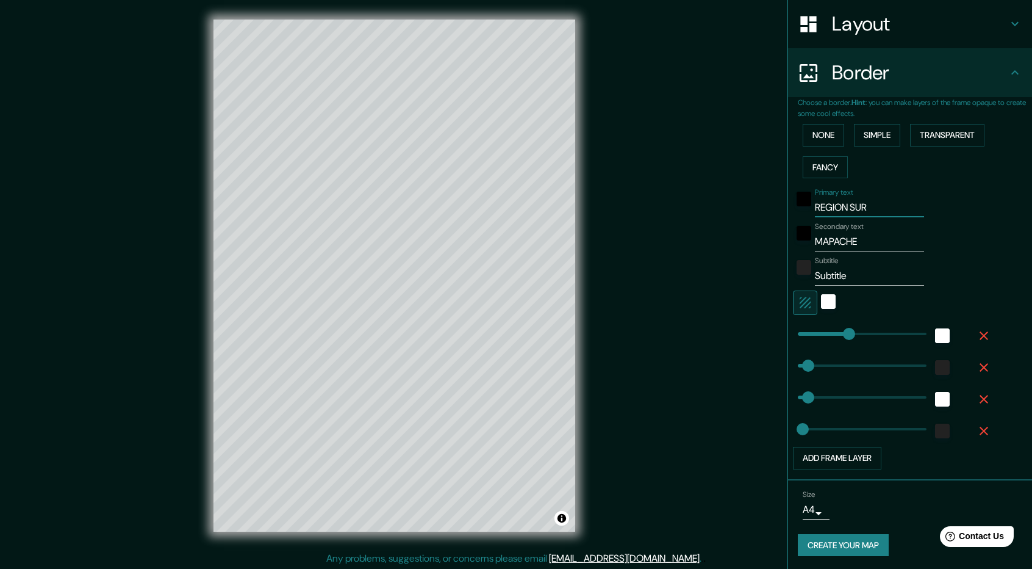
type input "237"
type input "47"
type input "24"
type input "REGION SUR DE"
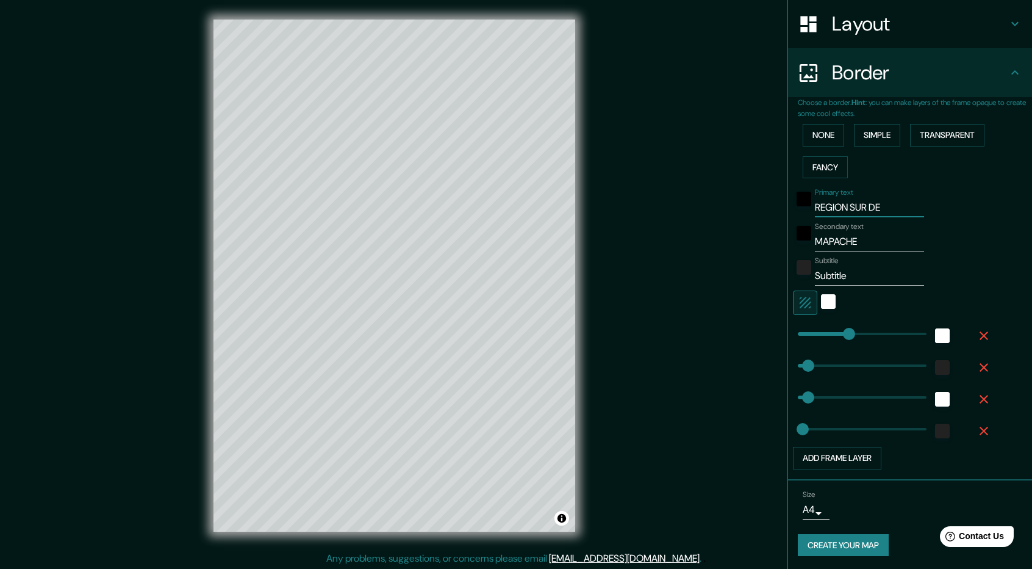
type input "237"
type input "47"
type input "24"
type input "REGION SUR D"
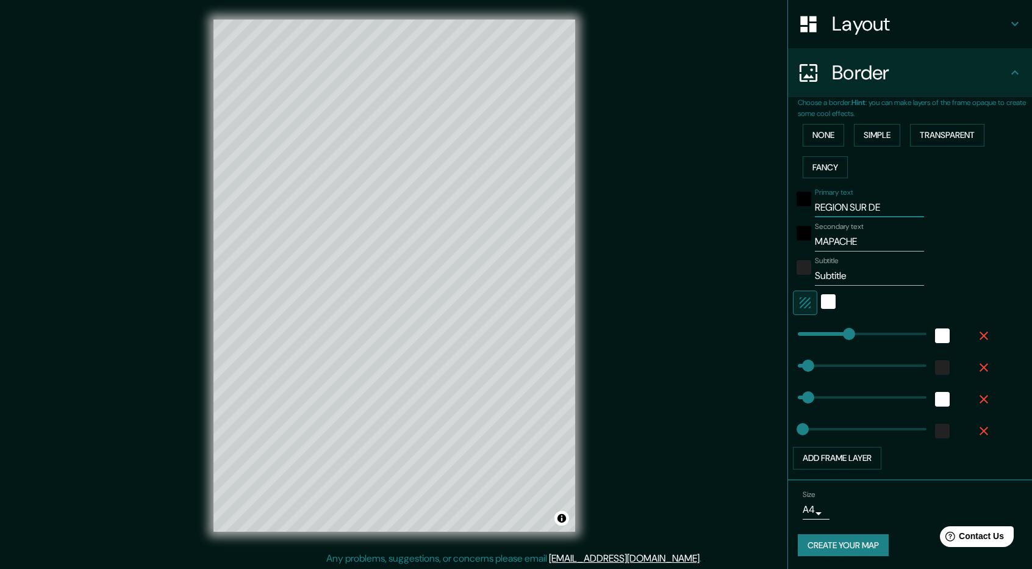
type input "237"
type input "47"
type input "24"
type input "R"
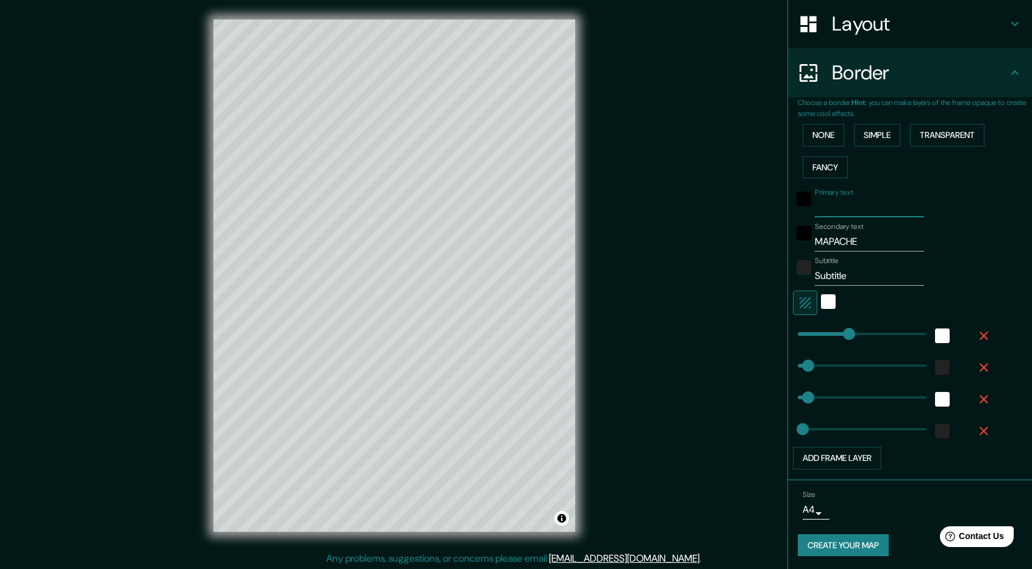
type input "237"
type input "47"
type input "24"
type input "r"
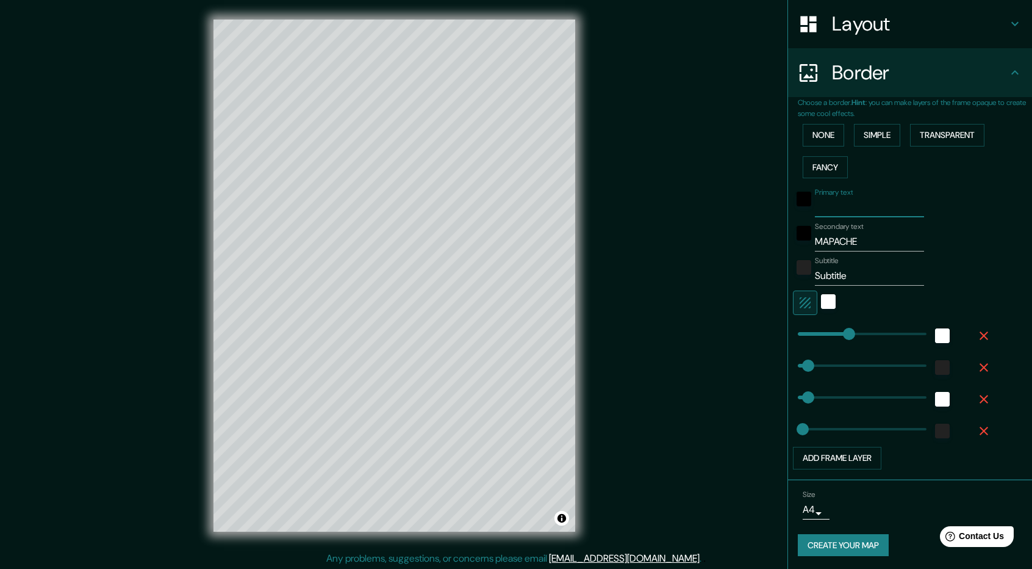
type input "237"
type input "47"
type input "24"
type input "re"
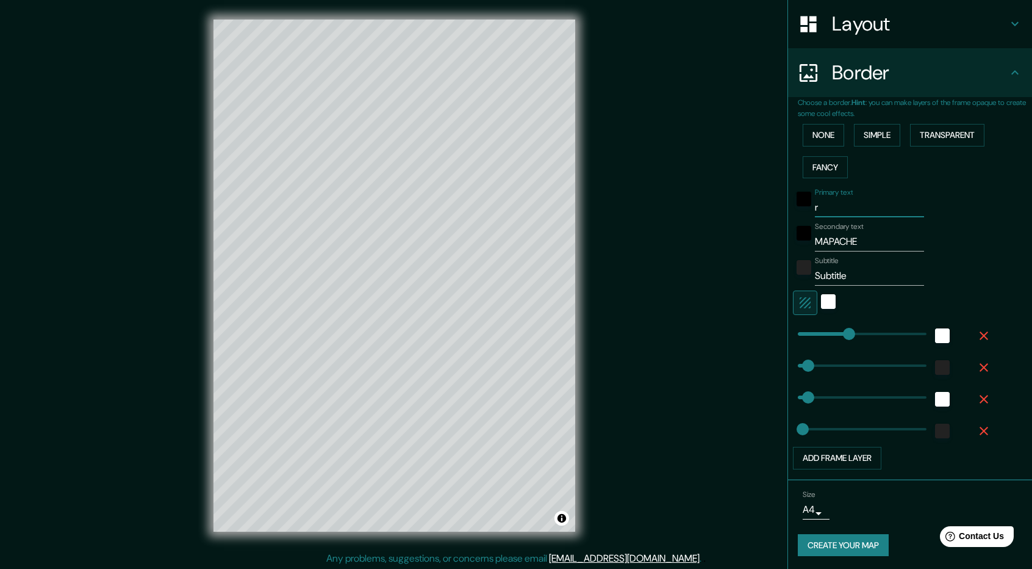
type input "237"
type input "47"
type input "24"
type input "reg"
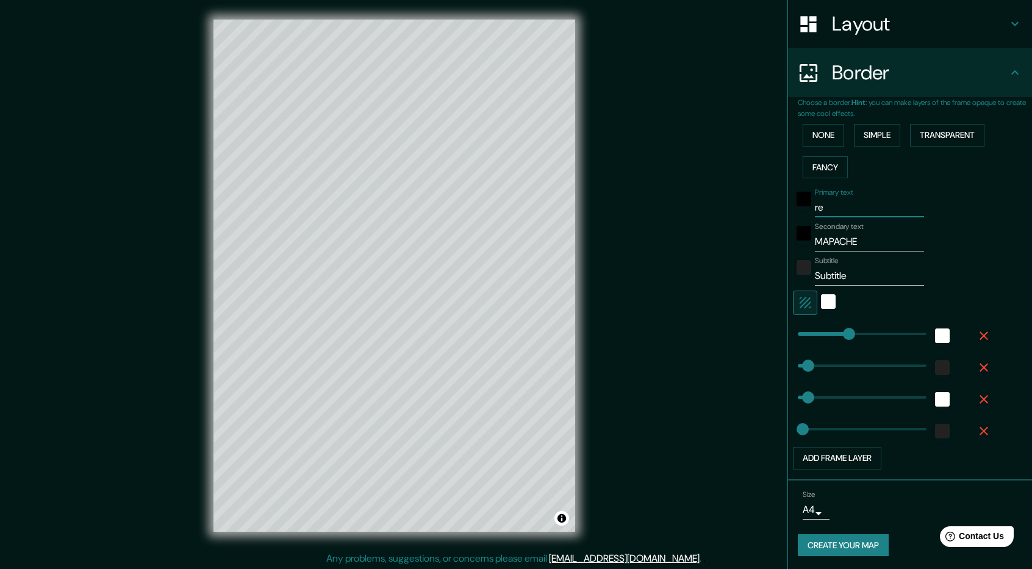
type input "237"
type input "47"
type input "24"
type input "regi"
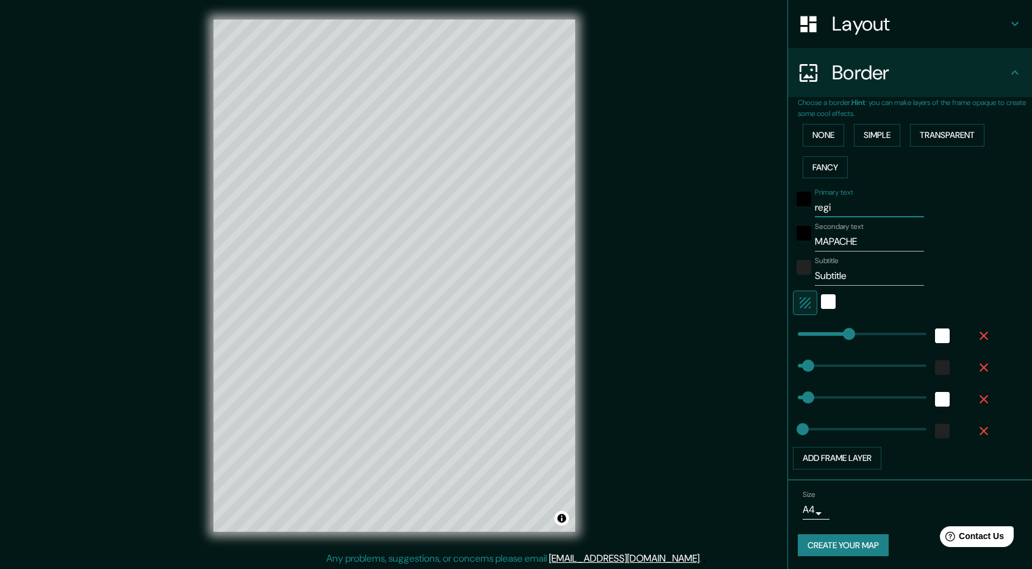
type input "237"
type input "47"
type input "24"
type input "regio"
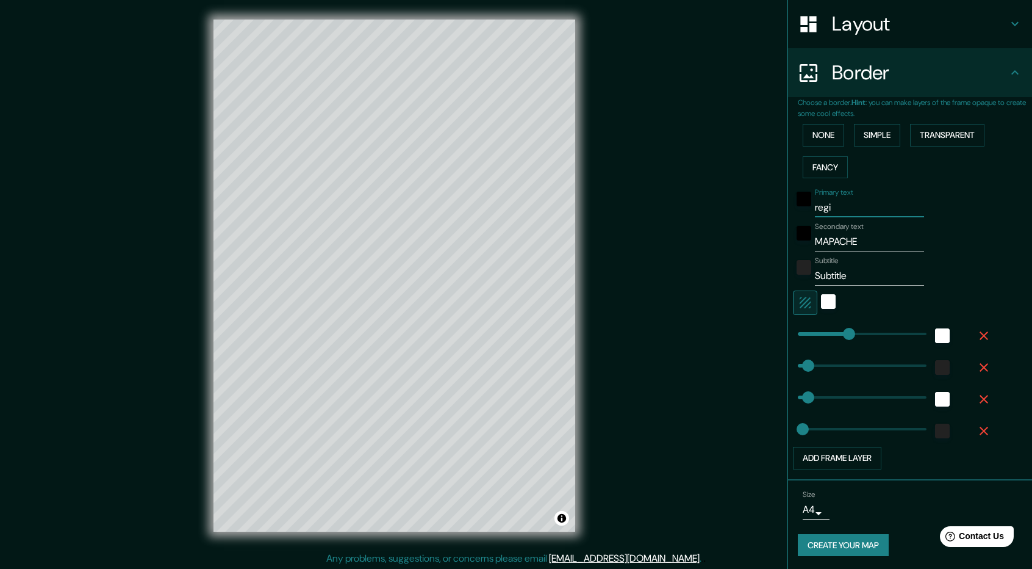
type input "237"
type input "47"
type input "24"
type input "regi"
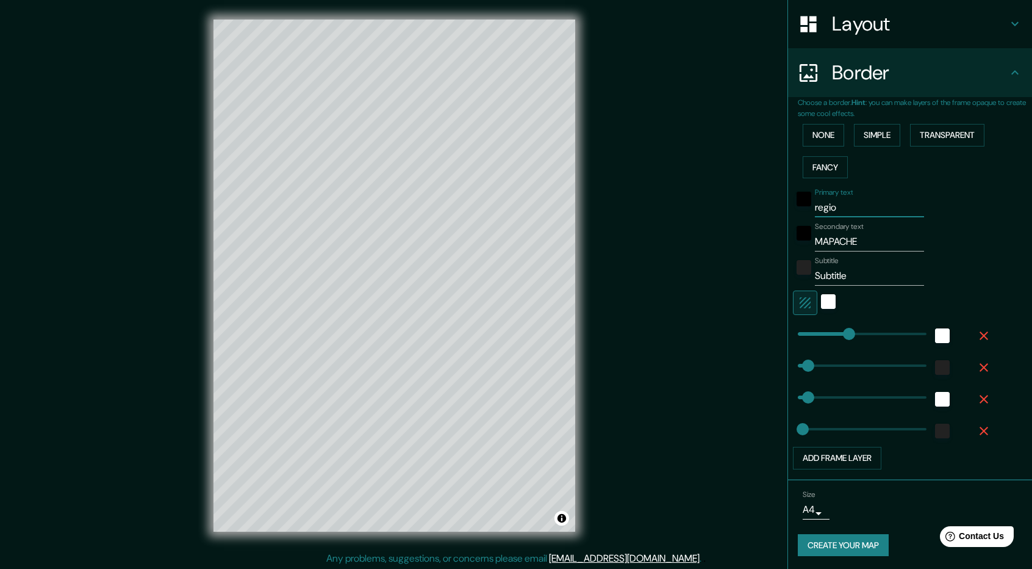
type input "237"
type input "47"
type input "24"
type input "reg"
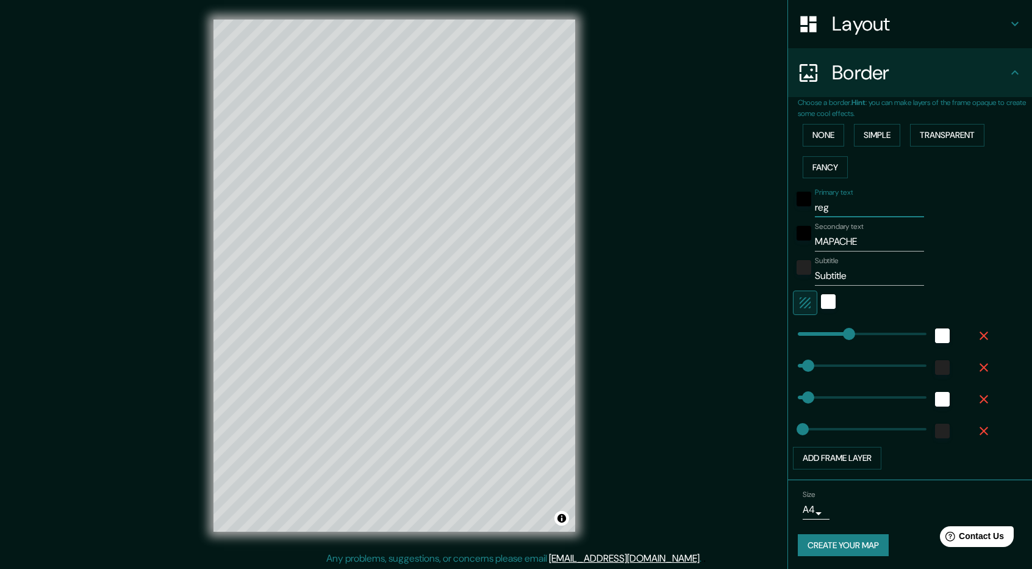
type input "237"
type input "47"
type input "24"
type input "re"
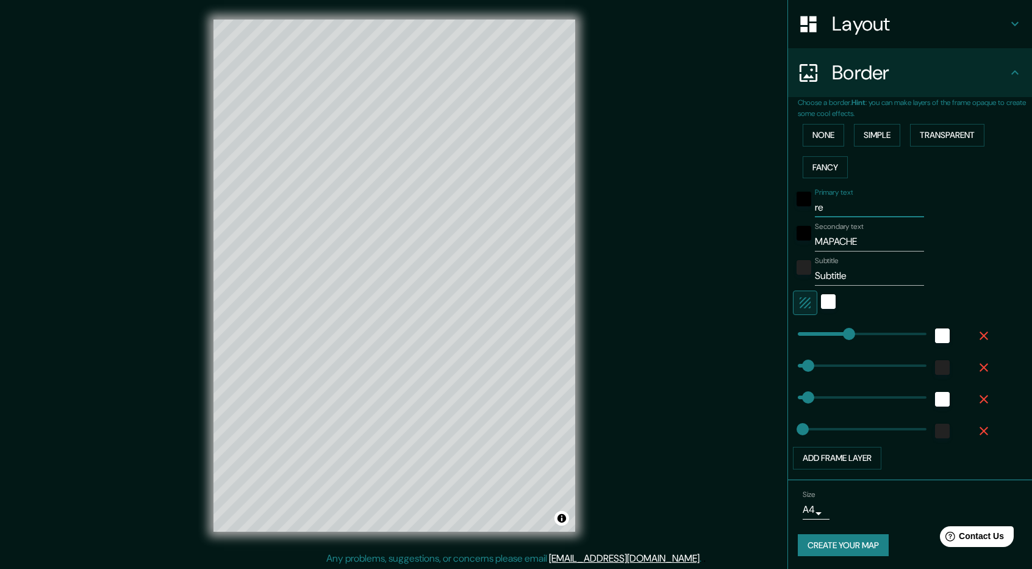
type input "237"
type input "47"
type input "24"
type input "r"
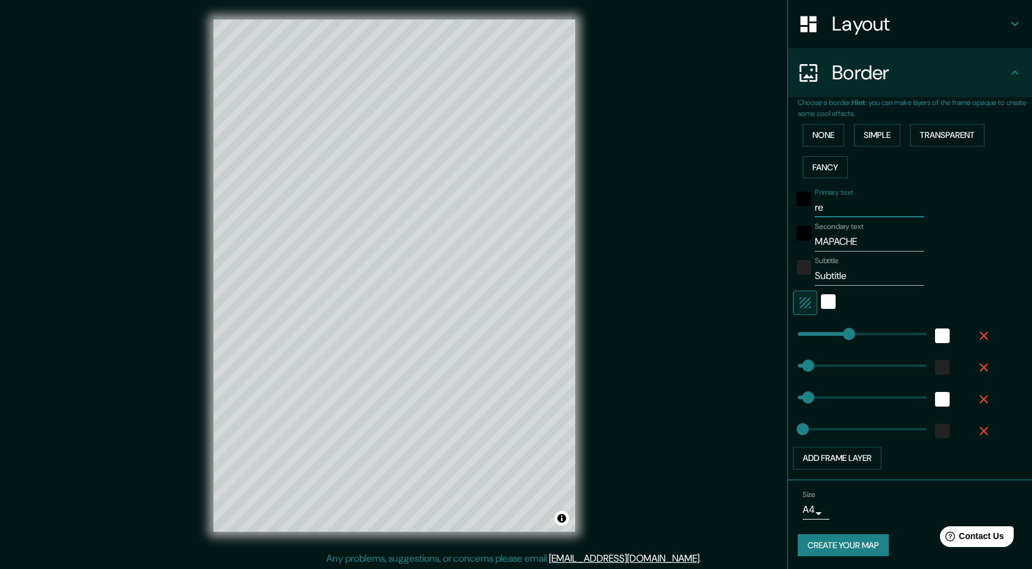
type input "237"
type input "47"
type input "24"
type input "237"
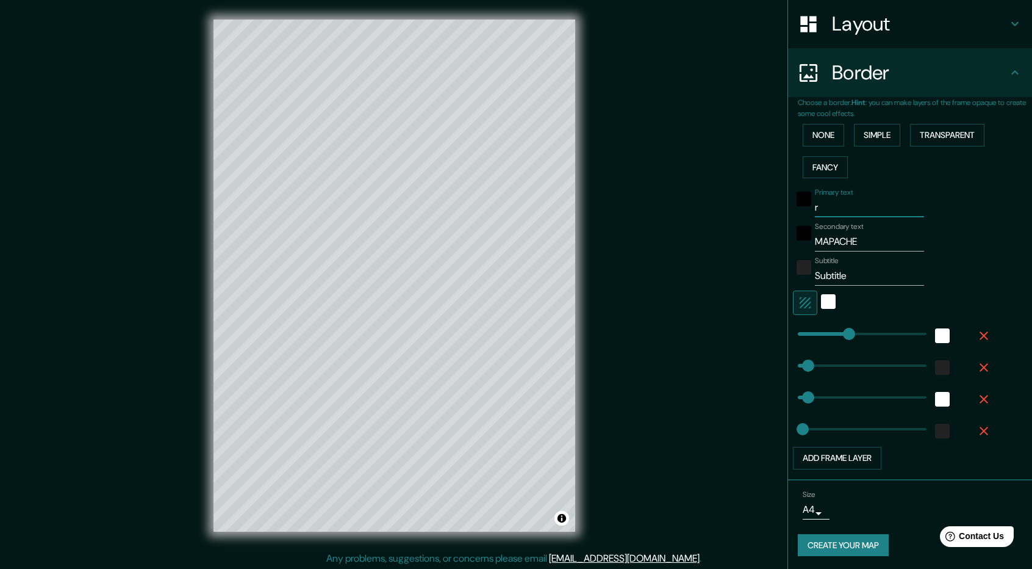
type input "47"
type input "24"
type input "s"
type input "237"
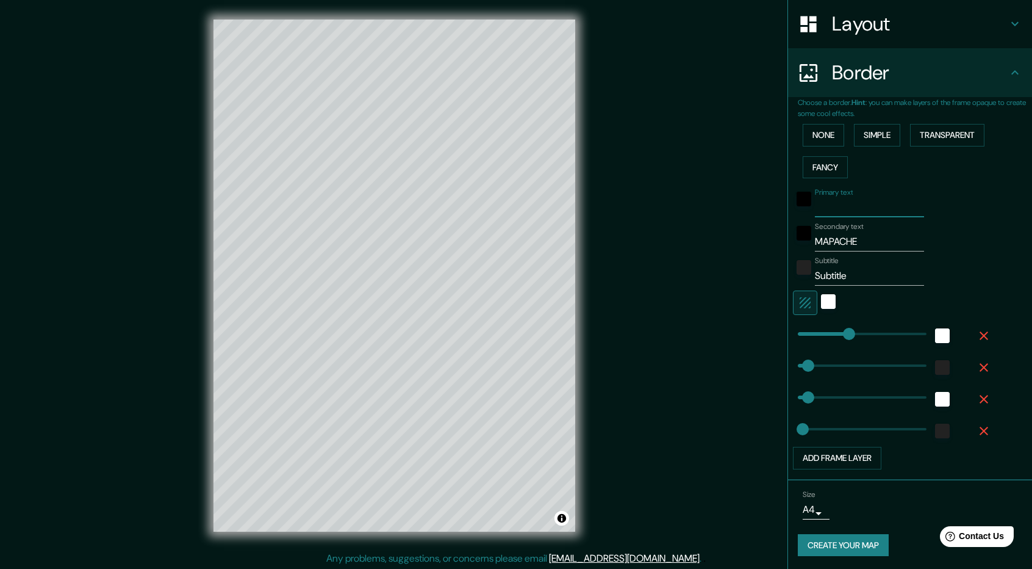
type input "47"
type input "24"
type input "su"
type input "237"
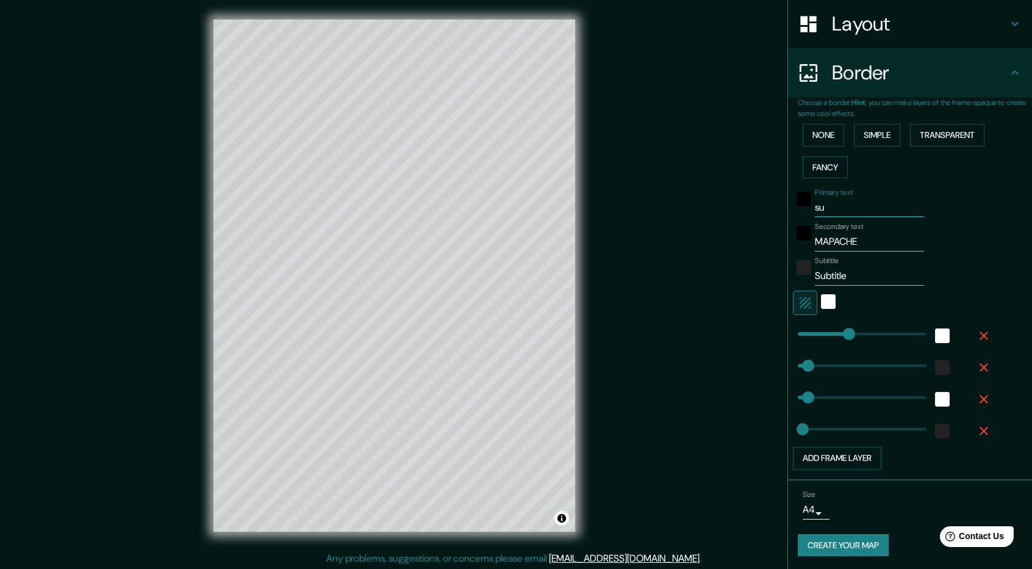
type input "47"
type input "24"
type input "sur"
type input "237"
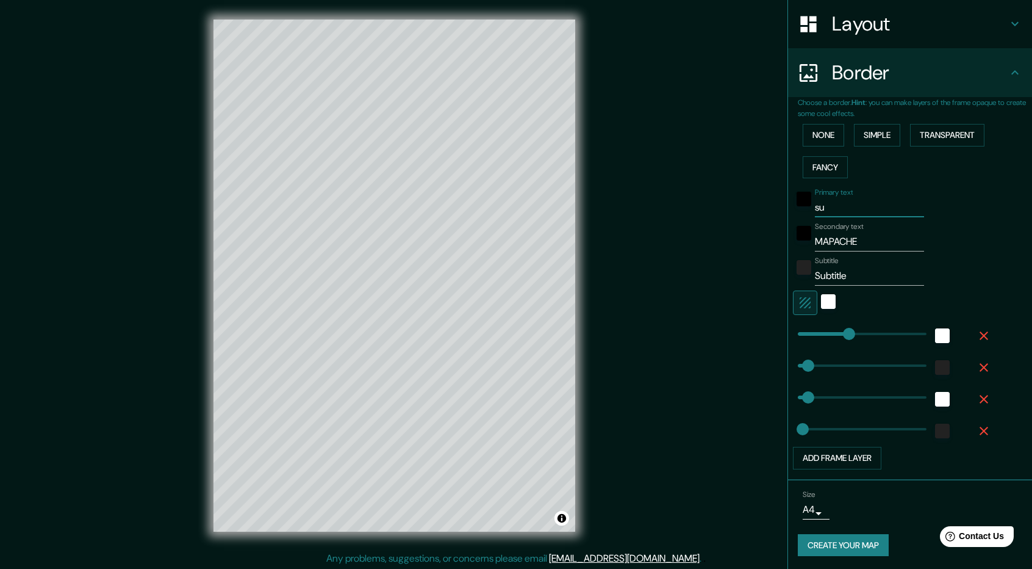
type input "47"
type input "24"
type input "sur"
type input "237"
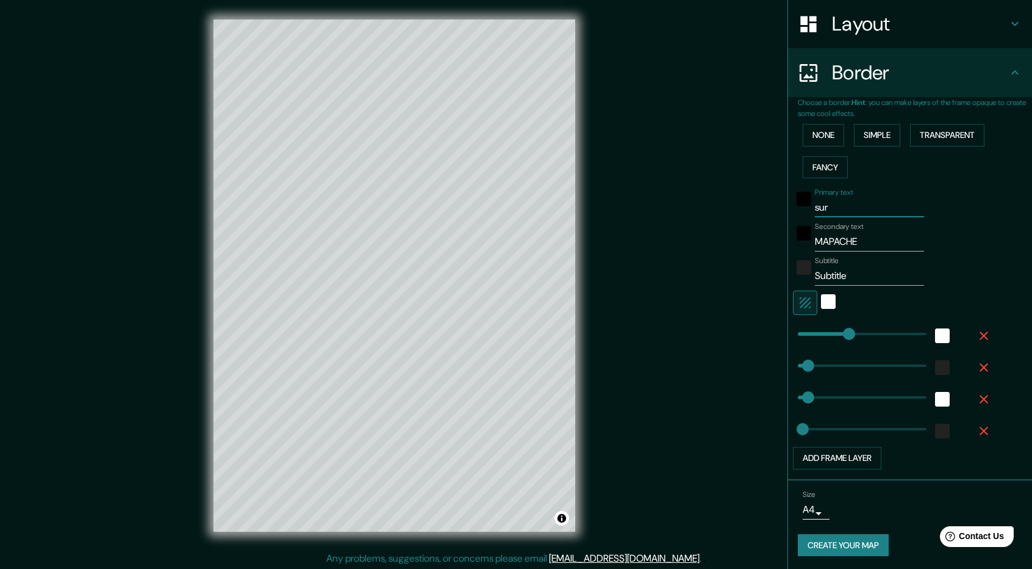
type input "47"
type input "24"
type input "sur d"
type input "237"
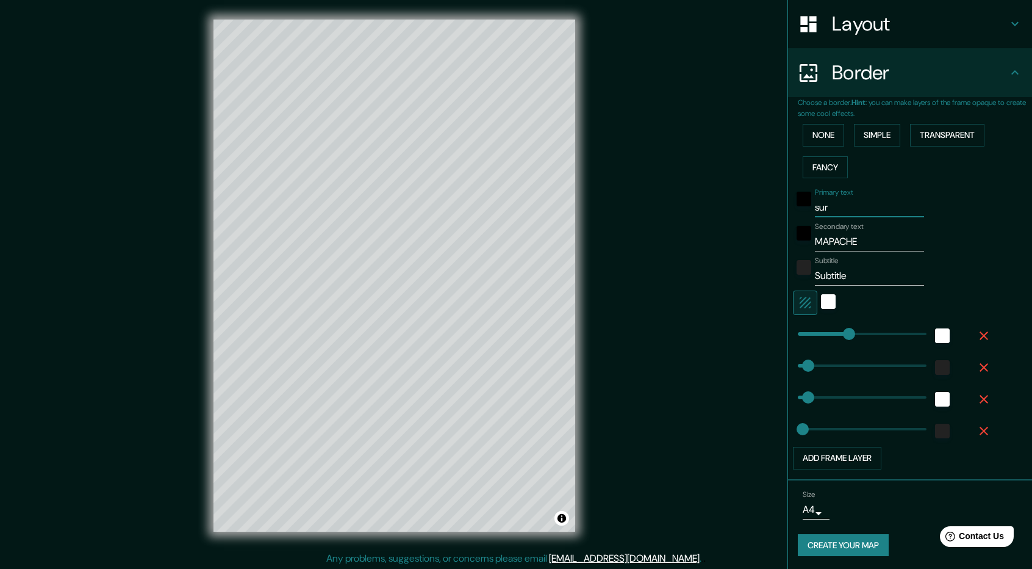
type input "47"
type input "24"
type input "sur de"
type input "237"
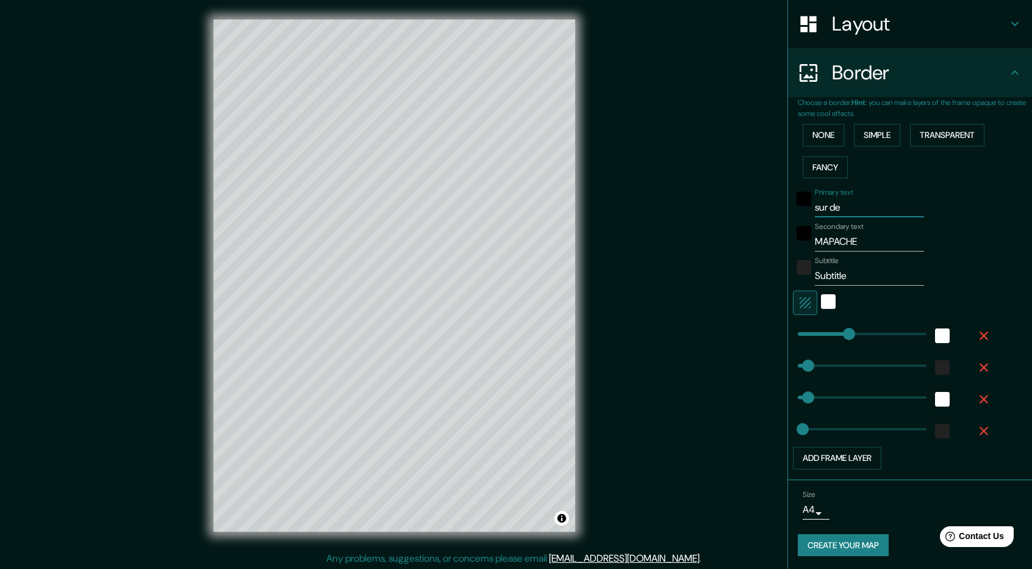
type input "47"
type input "24"
type input "sur de"
type input "237"
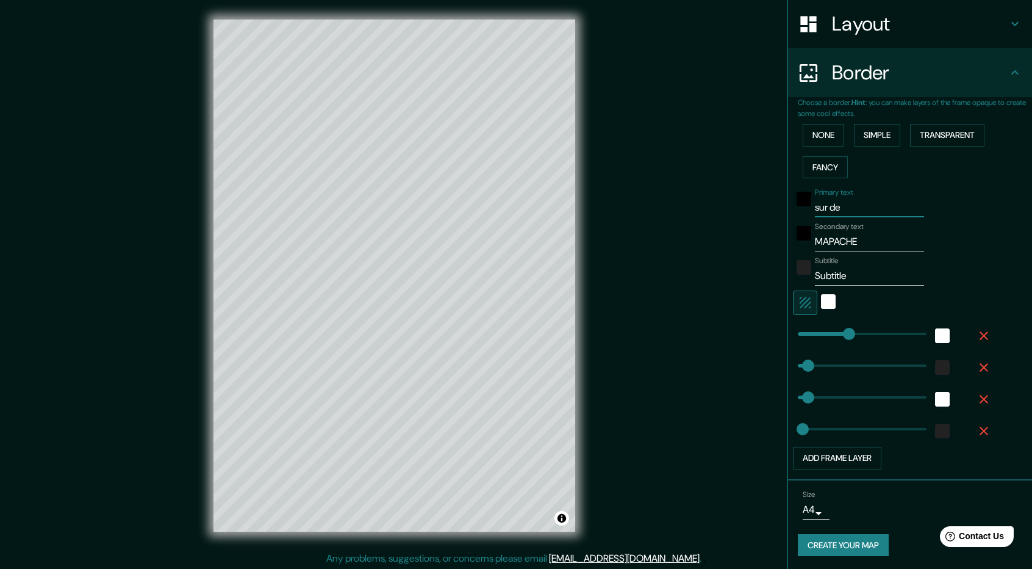
type input "47"
type input "24"
type input "sur de ch"
drag, startPoint x: 853, startPoint y: 273, endPoint x: 775, endPoint y: 282, distance: 78.7
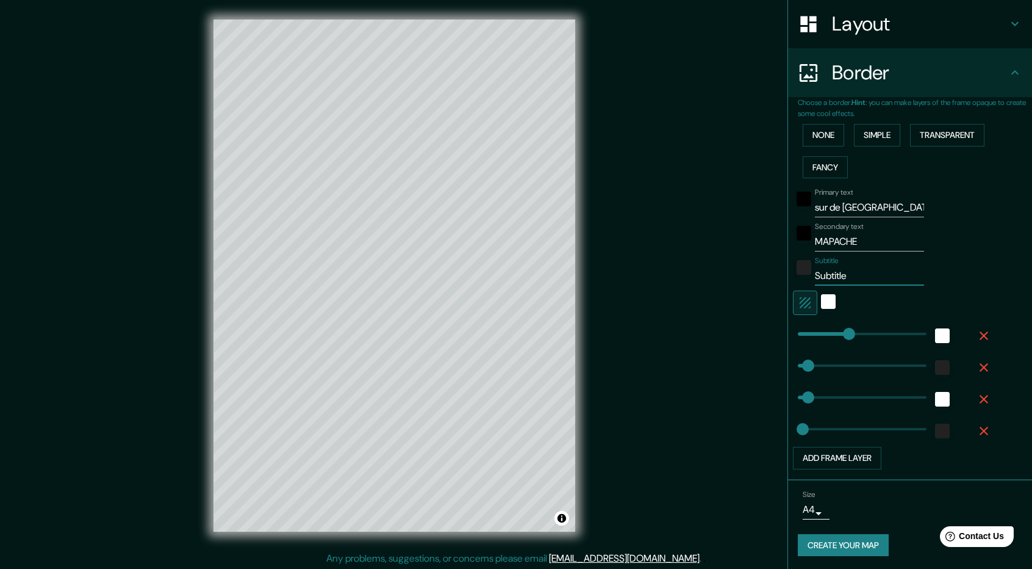
click at [775, 282] on div "Mappin Location [GEOGRAPHIC_DATA], [GEOGRAPHIC_DATA], [GEOGRAPHIC_DATA][PERSON_…" at bounding box center [516, 285] width 1032 height 570
drag, startPoint x: 836, startPoint y: 332, endPoint x: 813, endPoint y: 339, distance: 24.1
drag, startPoint x: 813, startPoint y: 334, endPoint x: 791, endPoint y: 337, distance: 22.2
drag, startPoint x: 797, startPoint y: 367, endPoint x: 843, endPoint y: 360, distance: 46.2
drag, startPoint x: 843, startPoint y: 360, endPoint x: 797, endPoint y: 359, distance: 45.8
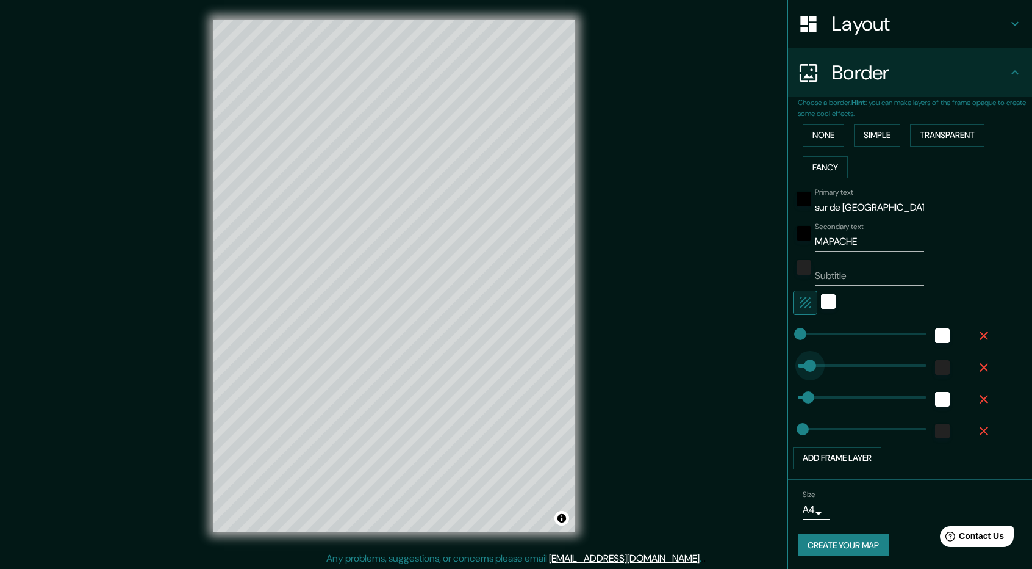
drag, startPoint x: 795, startPoint y: 361, endPoint x: 802, endPoint y: 362, distance: 6.1
drag, startPoint x: 804, startPoint y: 389, endPoint x: 825, endPoint y: 389, distance: 20.7
drag, startPoint x: 825, startPoint y: 389, endPoint x: 854, endPoint y: 395, distance: 29.3
drag, startPoint x: 854, startPoint y: 395, endPoint x: 799, endPoint y: 395, distance: 55.5
drag, startPoint x: 797, startPoint y: 430, endPoint x: 863, endPoint y: 431, distance: 66.5
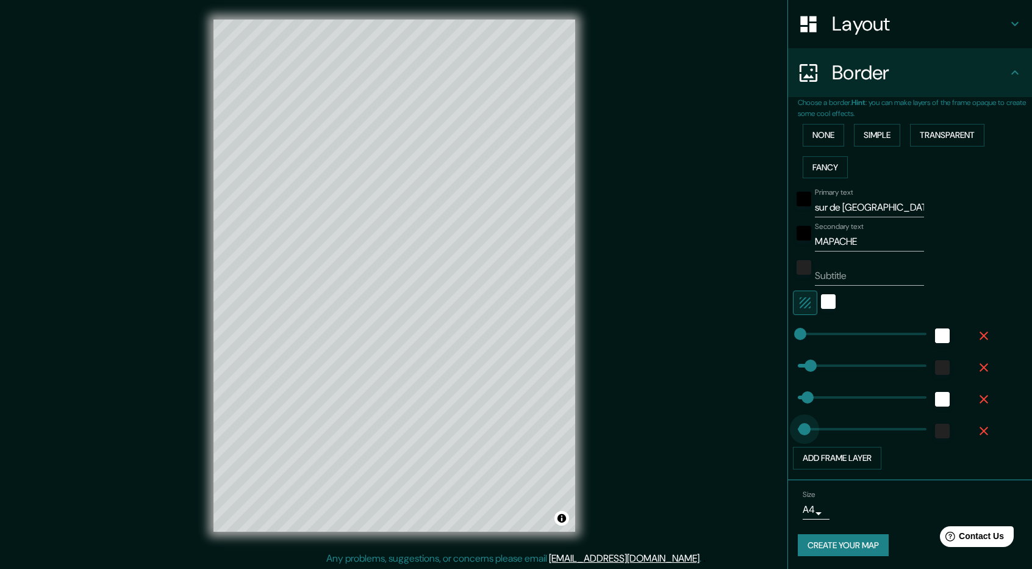
drag, startPoint x: 863, startPoint y: 431, endPoint x: 795, endPoint y: 433, distance: 67.7
click at [821, 304] on div "white" at bounding box center [828, 301] width 15 height 15
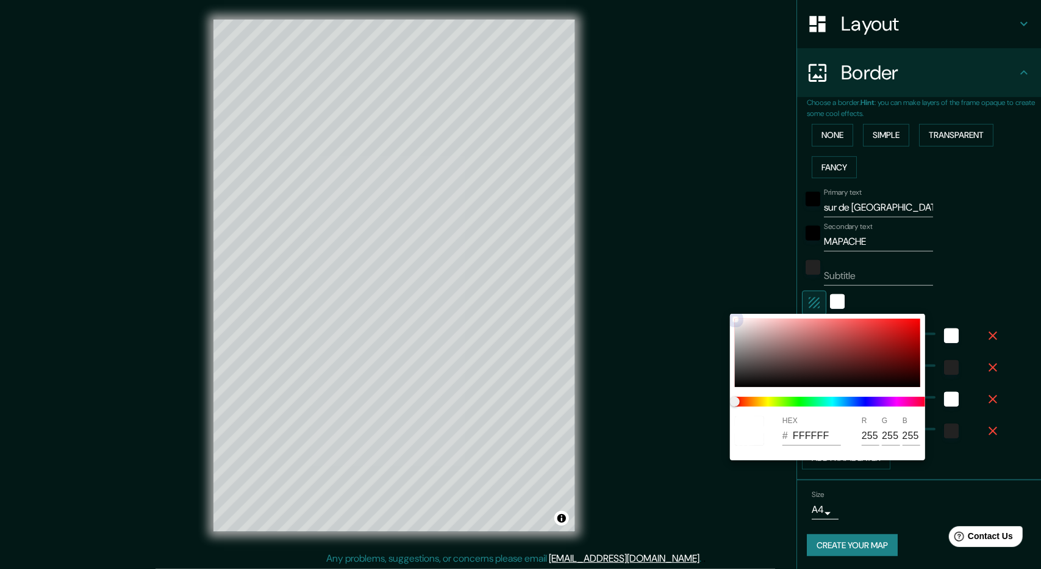
drag, startPoint x: 817, startPoint y: 338, endPoint x: 772, endPoint y: 339, distance: 45.1
click at [803, 354] on div at bounding box center [827, 352] width 185 height 68
drag, startPoint x: 765, startPoint y: 334, endPoint x: 777, endPoint y: 372, distance: 40.1
click at [771, 357] on div at bounding box center [827, 352] width 185 height 68
click at [757, 352] on div at bounding box center [827, 352] width 185 height 68
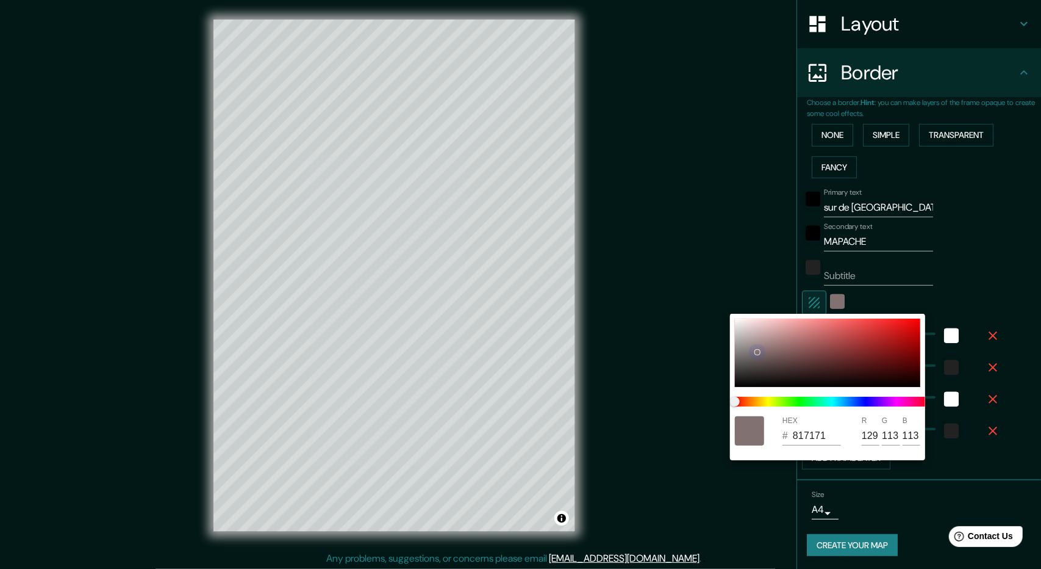
click at [745, 329] on div at bounding box center [827, 352] width 185 height 68
click at [745, 321] on div at bounding box center [827, 352] width 185 height 68
click at [996, 289] on div at bounding box center [520, 284] width 1041 height 569
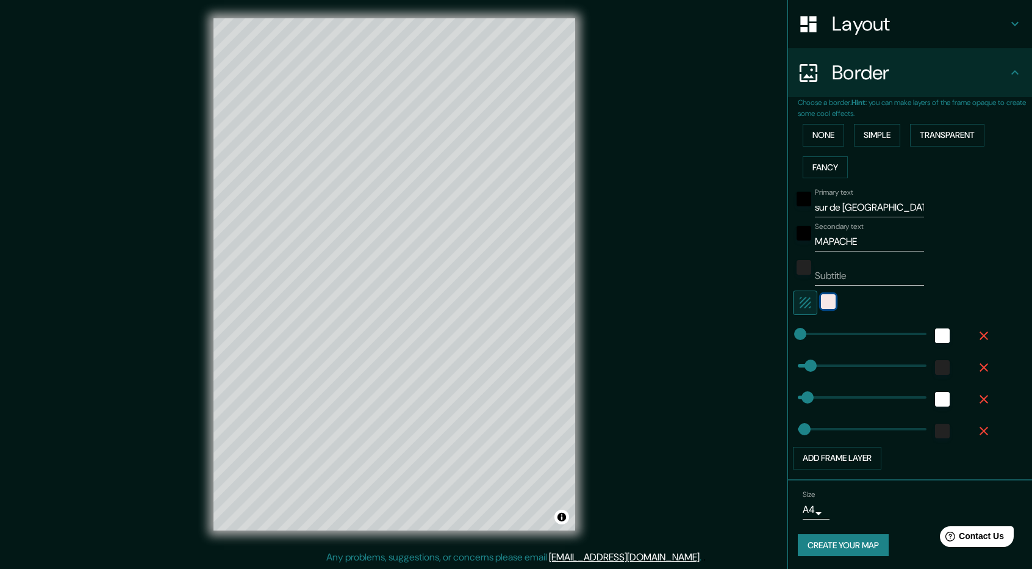
scroll to position [1, 0]
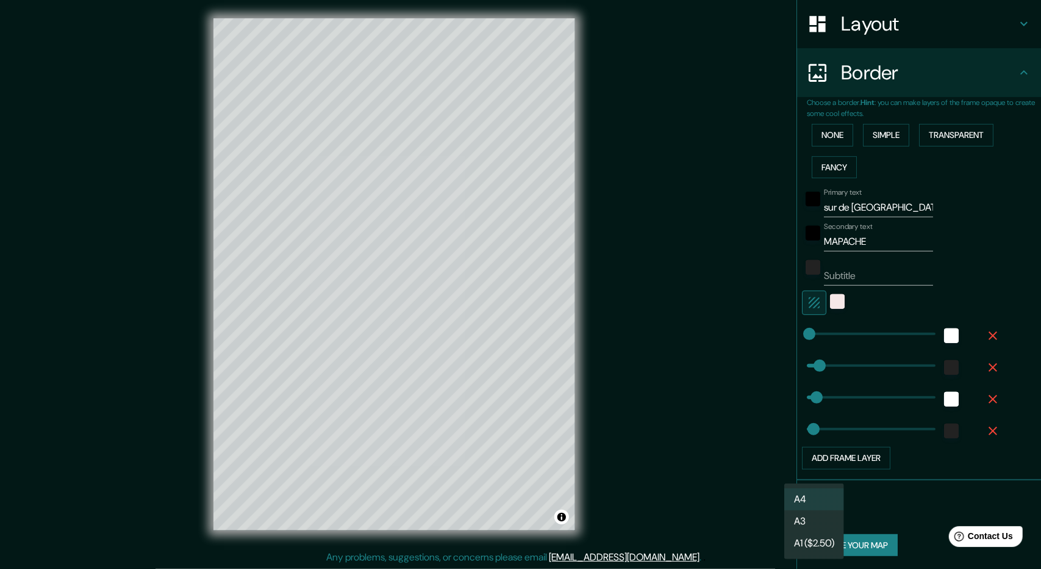
click at [808, 508] on body "Mappin Location [GEOGRAPHIC_DATA], [GEOGRAPHIC_DATA], [GEOGRAPHIC_DATA][PERSON_…" at bounding box center [520, 283] width 1041 height 569
click at [763, 517] on div at bounding box center [520, 284] width 1041 height 569
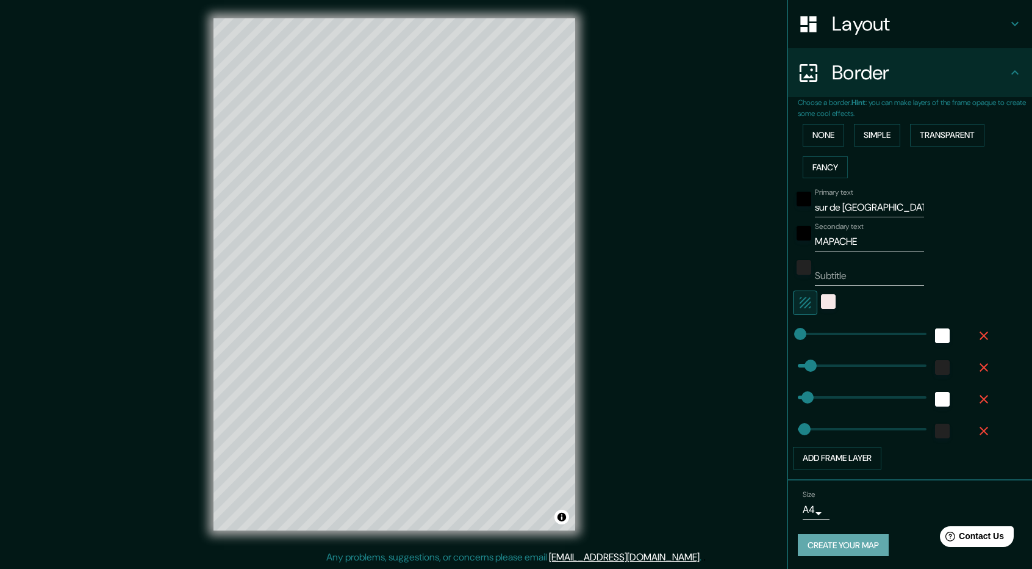
click at [861, 546] on button "Create your map" at bounding box center [843, 545] width 91 height 23
